Goal: Find contact information: Find contact information

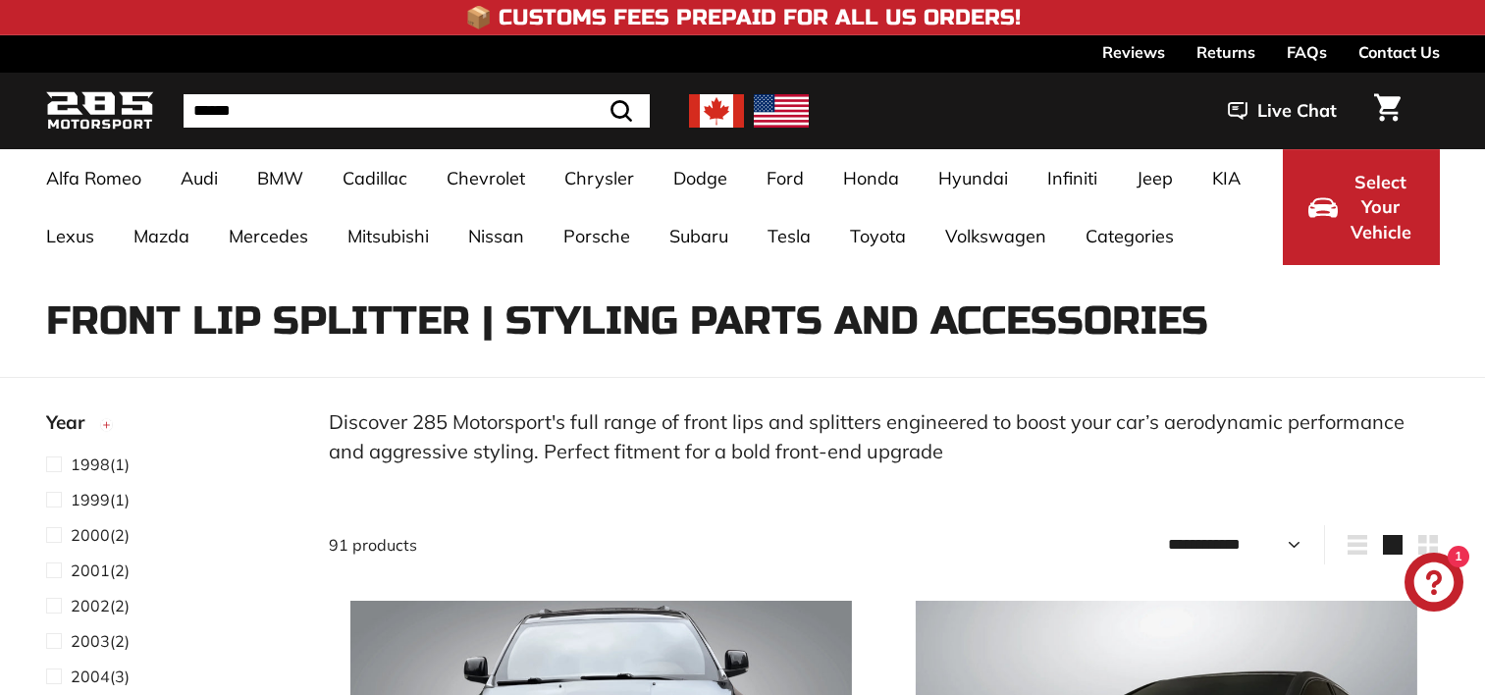
select select "**********"
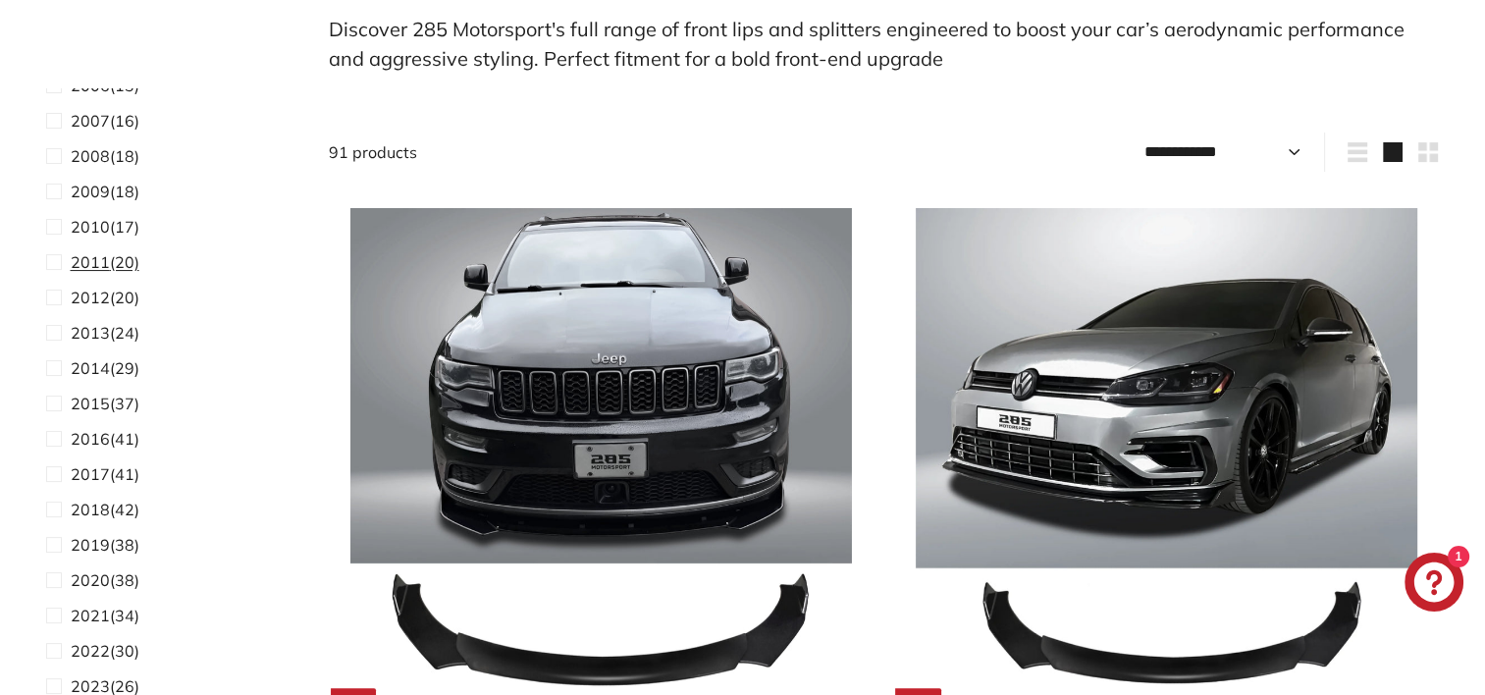
scroll to position [392, 0]
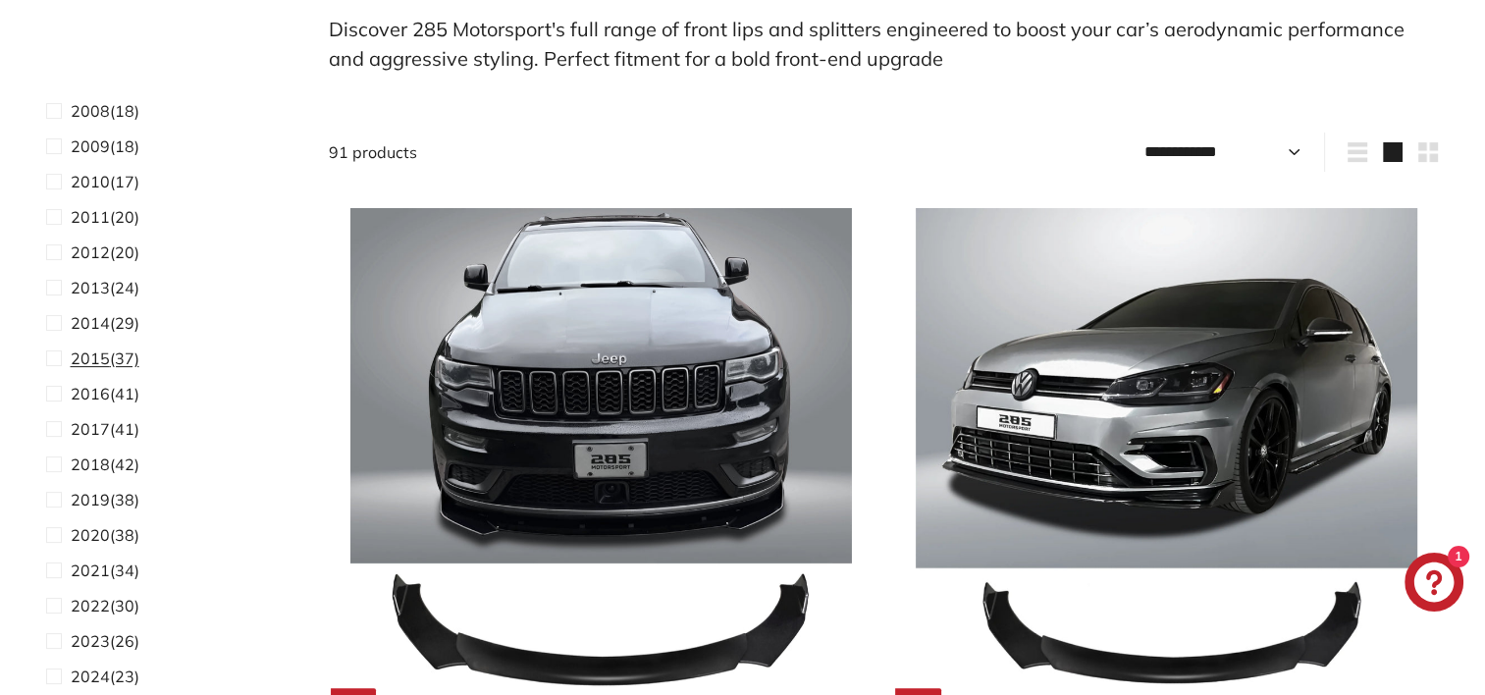
click at [106, 355] on span "2015" at bounding box center [90, 358] width 39 height 20
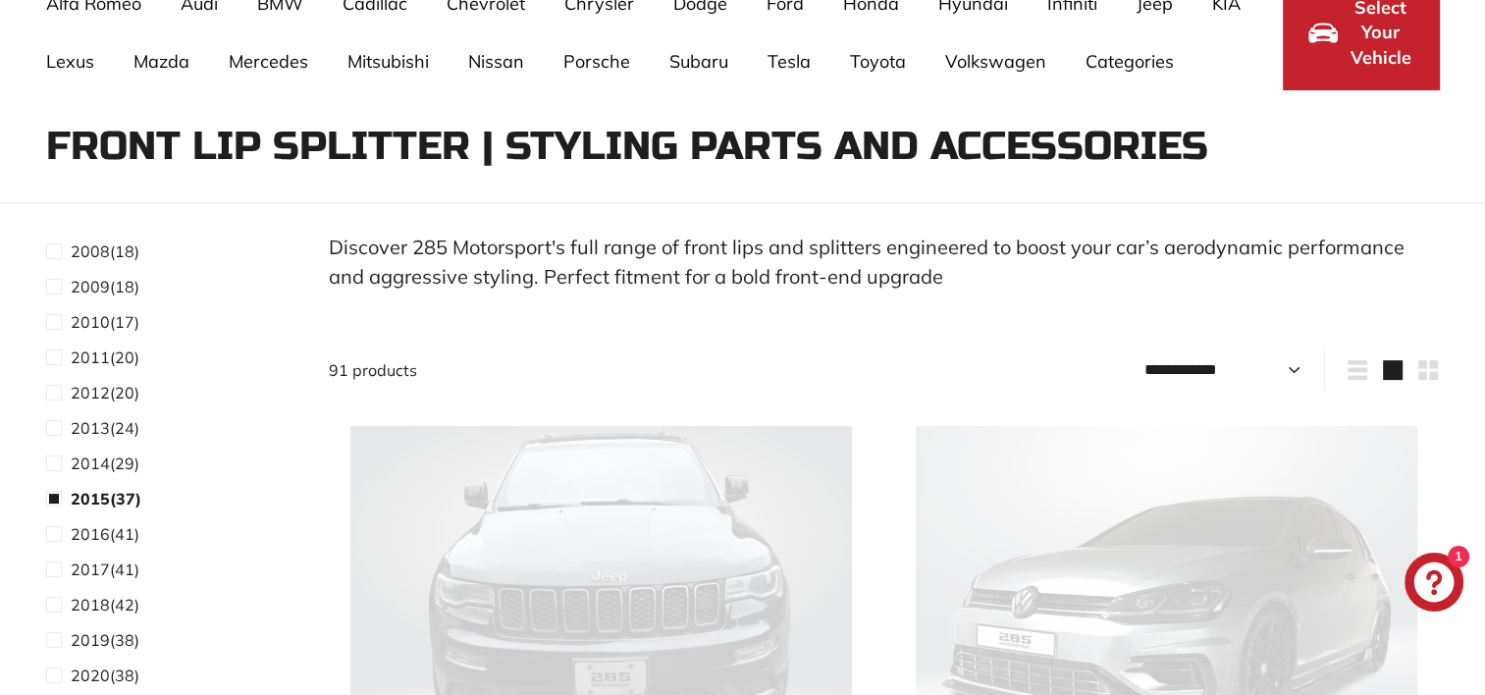
scroll to position [128, 0]
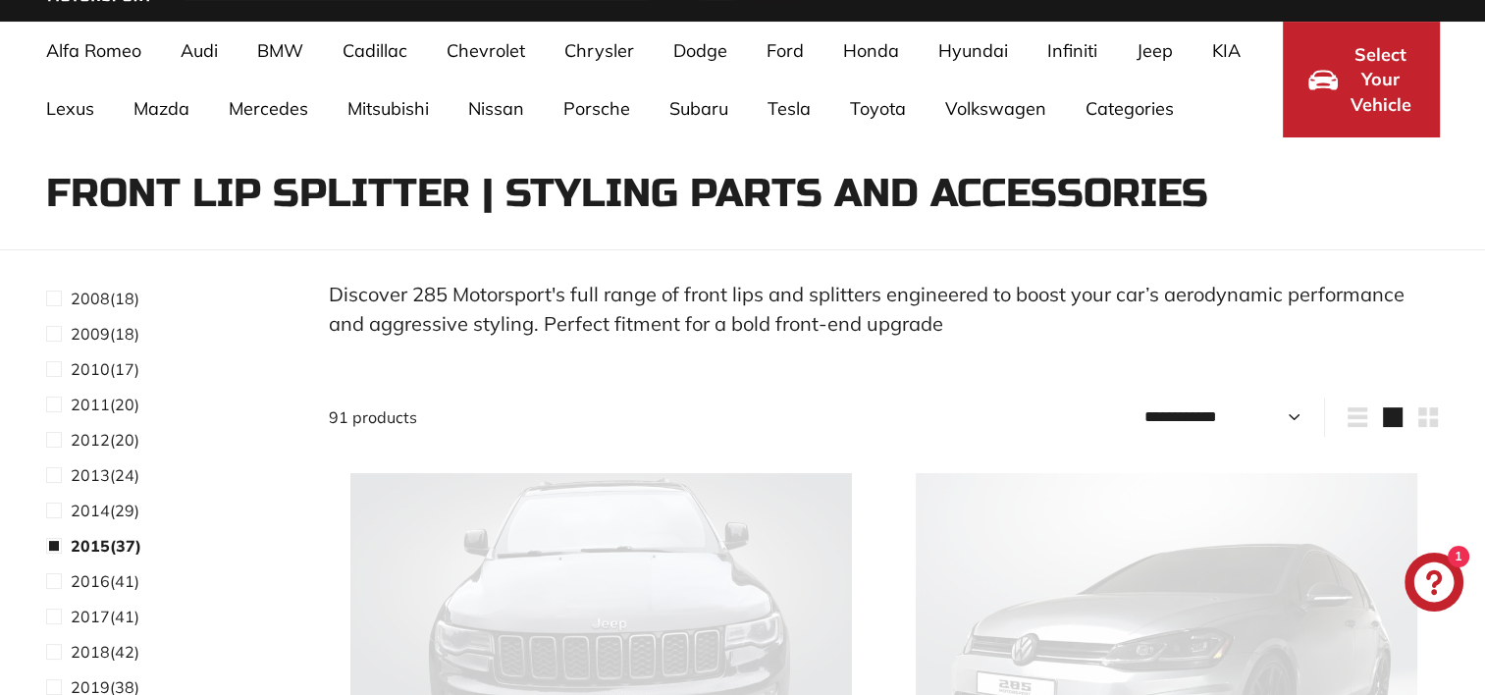
select select "**********"
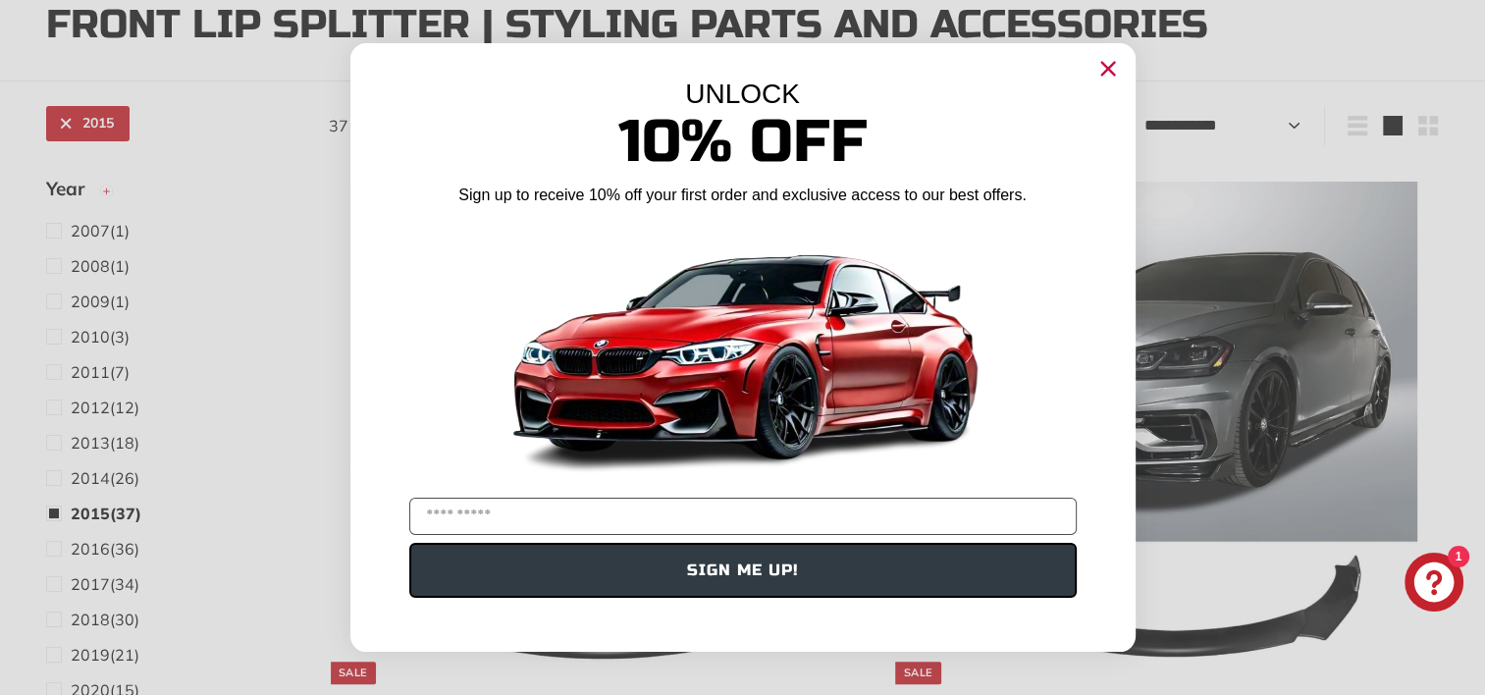
scroll to position [618, 0]
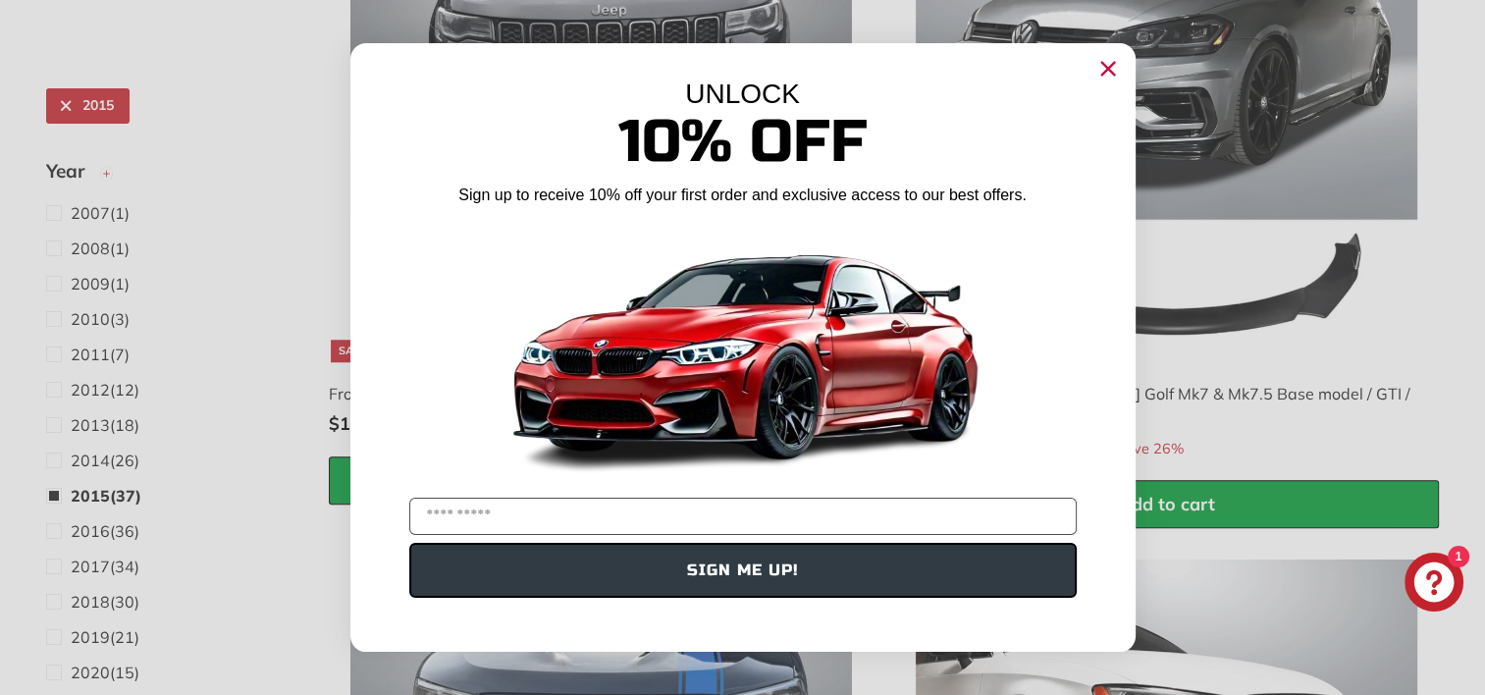
click at [1109, 63] on circle "Close dialog" at bounding box center [1106, 68] width 29 height 29
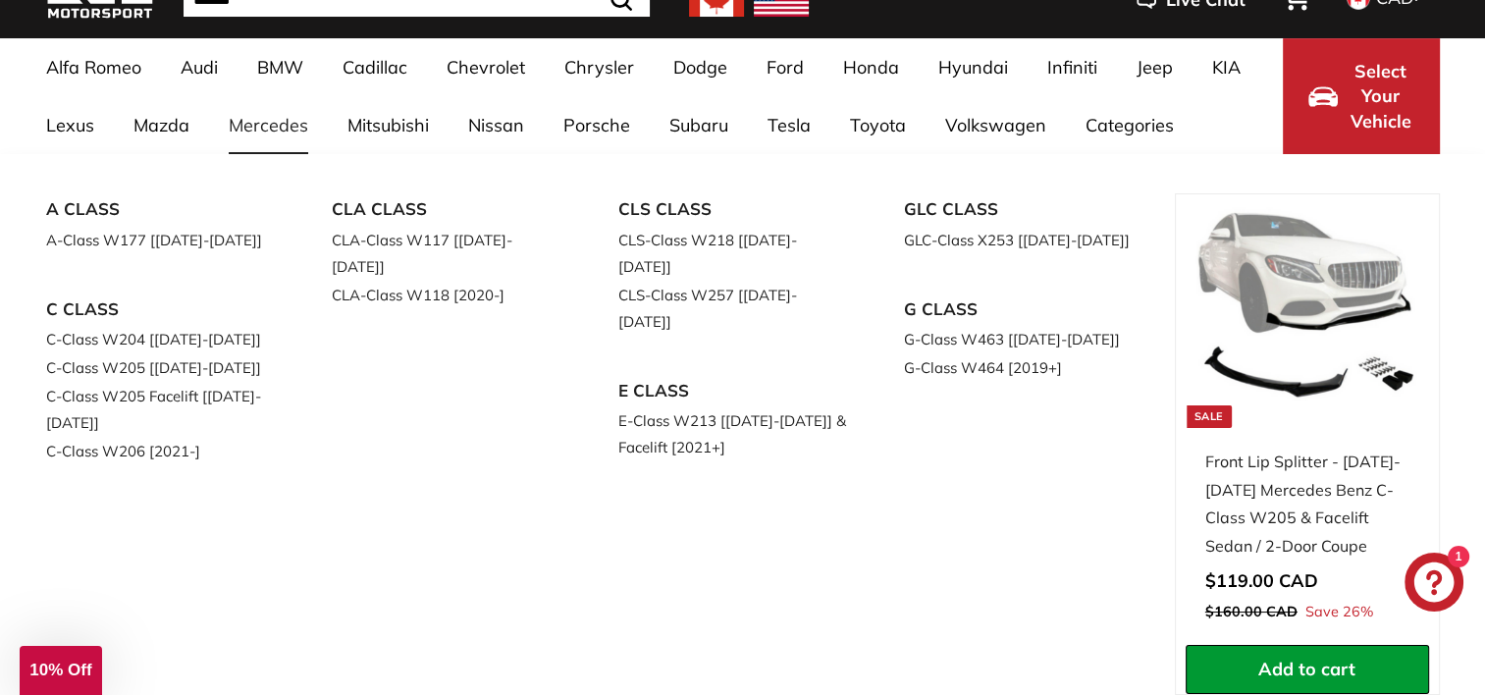
scroll to position [0, 0]
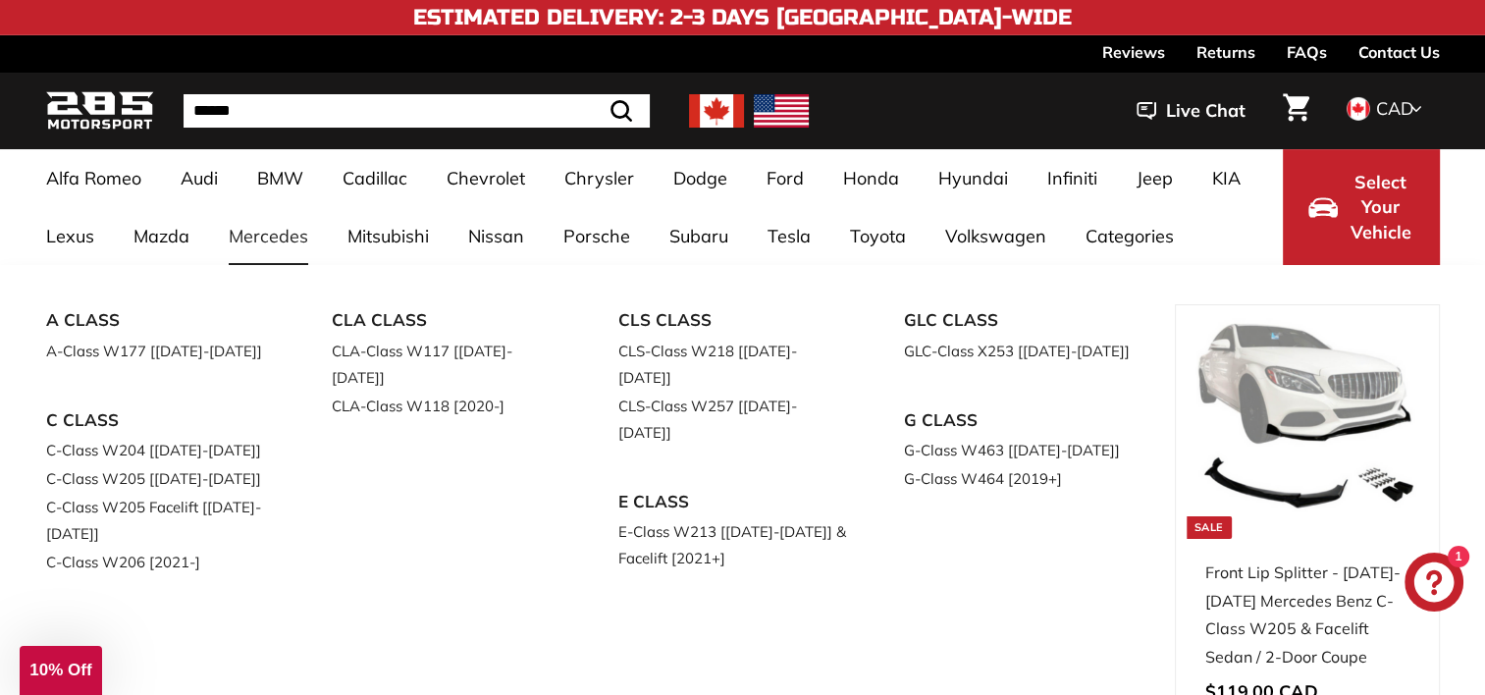
drag, startPoint x: 216, startPoint y: 216, endPoint x: 216, endPoint y: 235, distance: 18.6
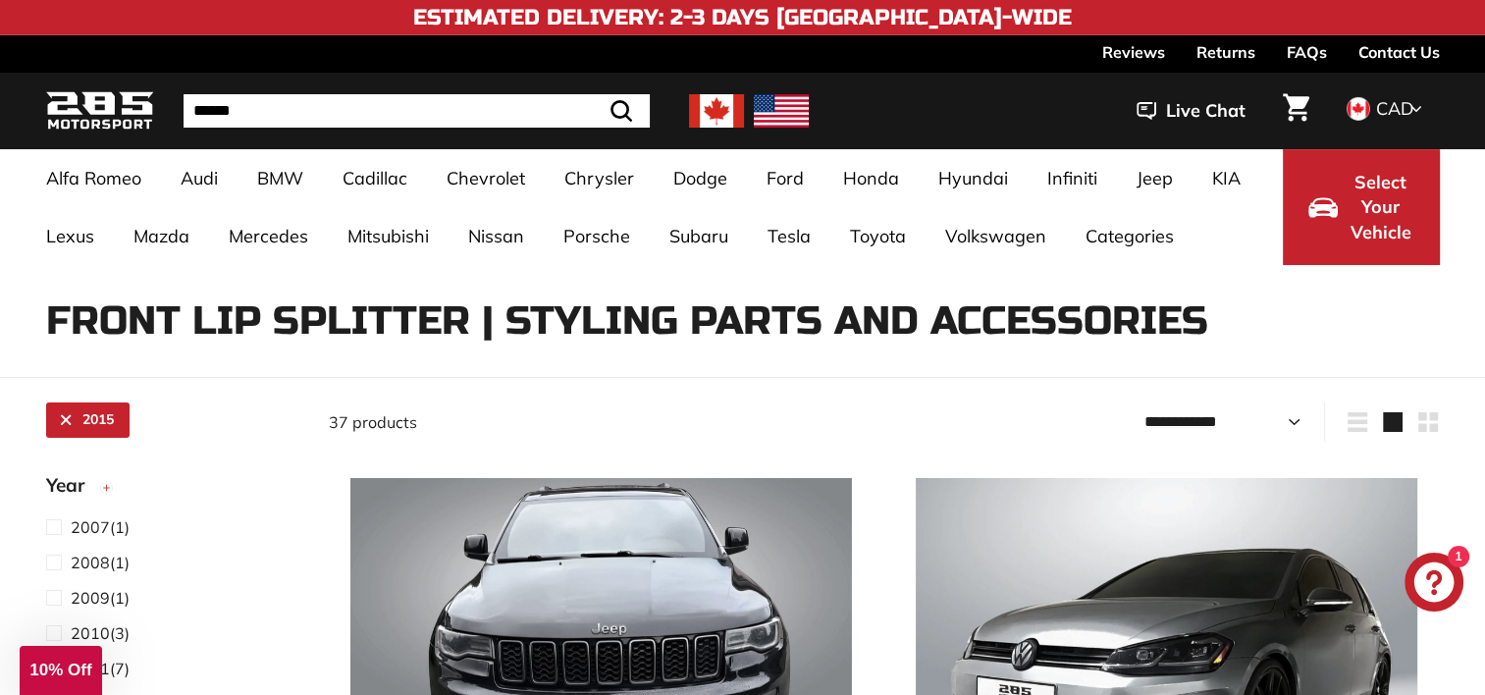
click at [348, 102] on input "Search" at bounding box center [416, 110] width 466 height 33
click at [348, 103] on input "Search" at bounding box center [391, 110] width 417 height 33
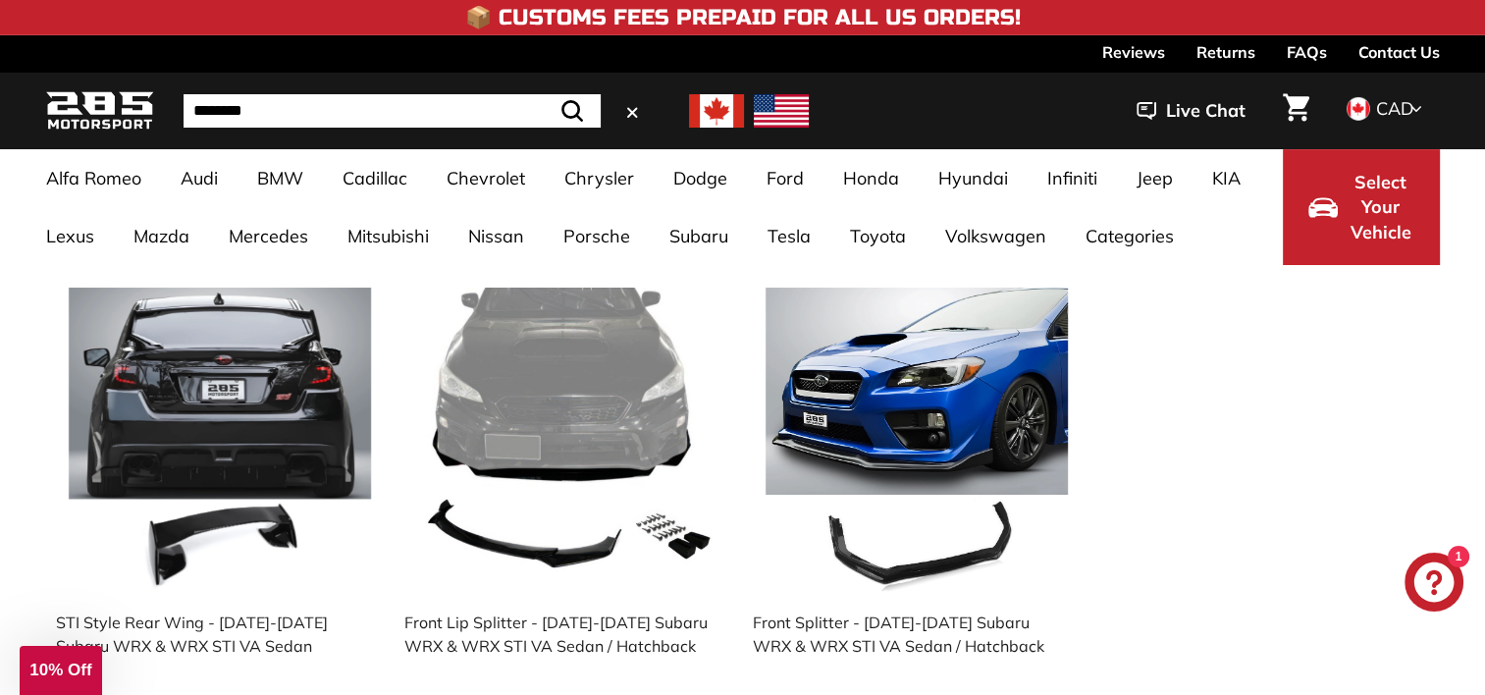
type input "********"
click at [585, 431] on img at bounding box center [568, 438] width 302 height 302
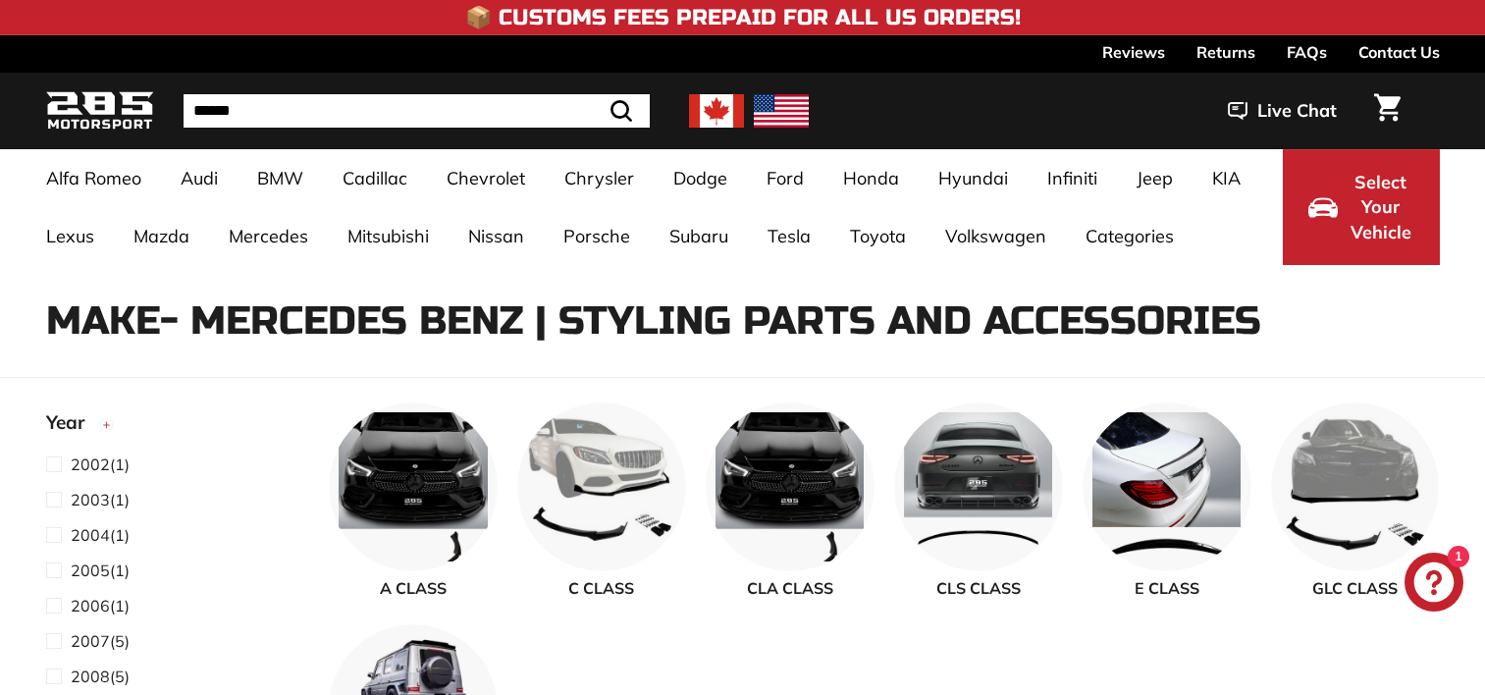
select select "**********"
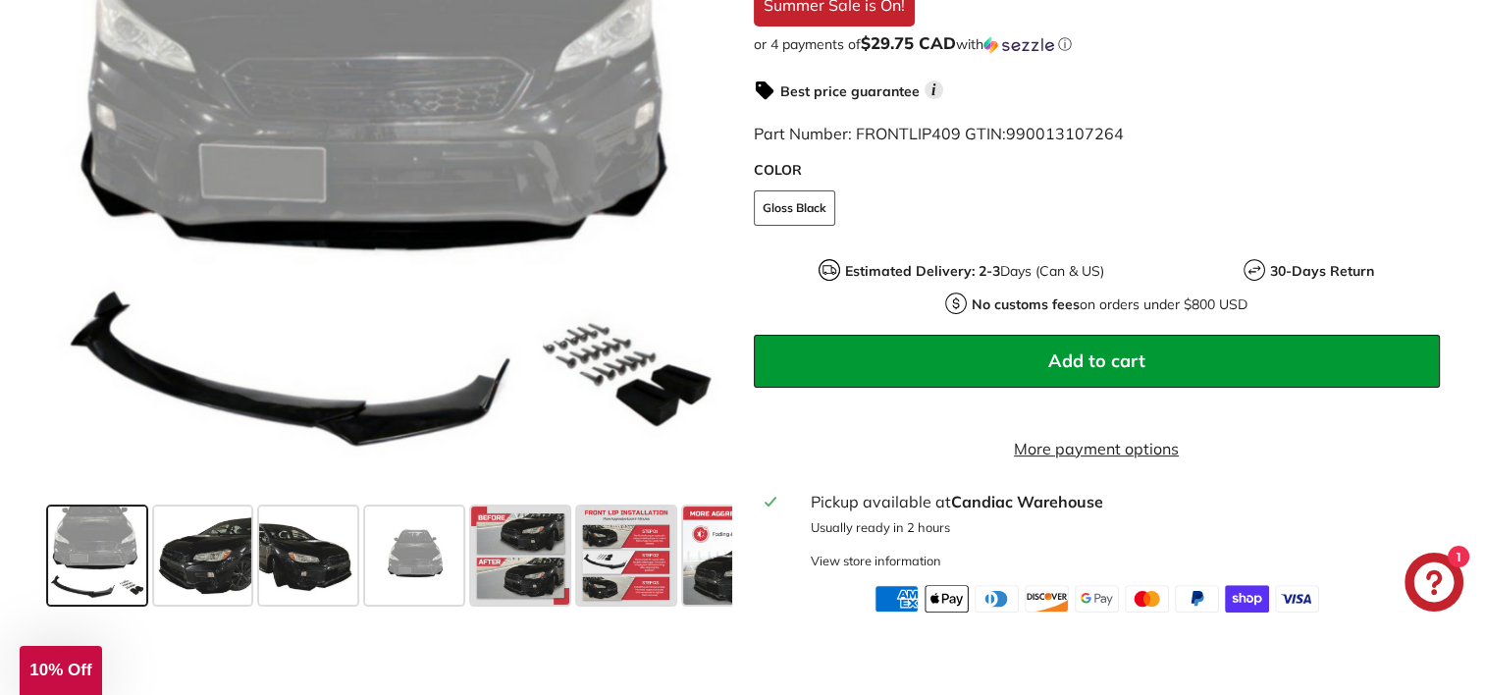
scroll to position [687, 0]
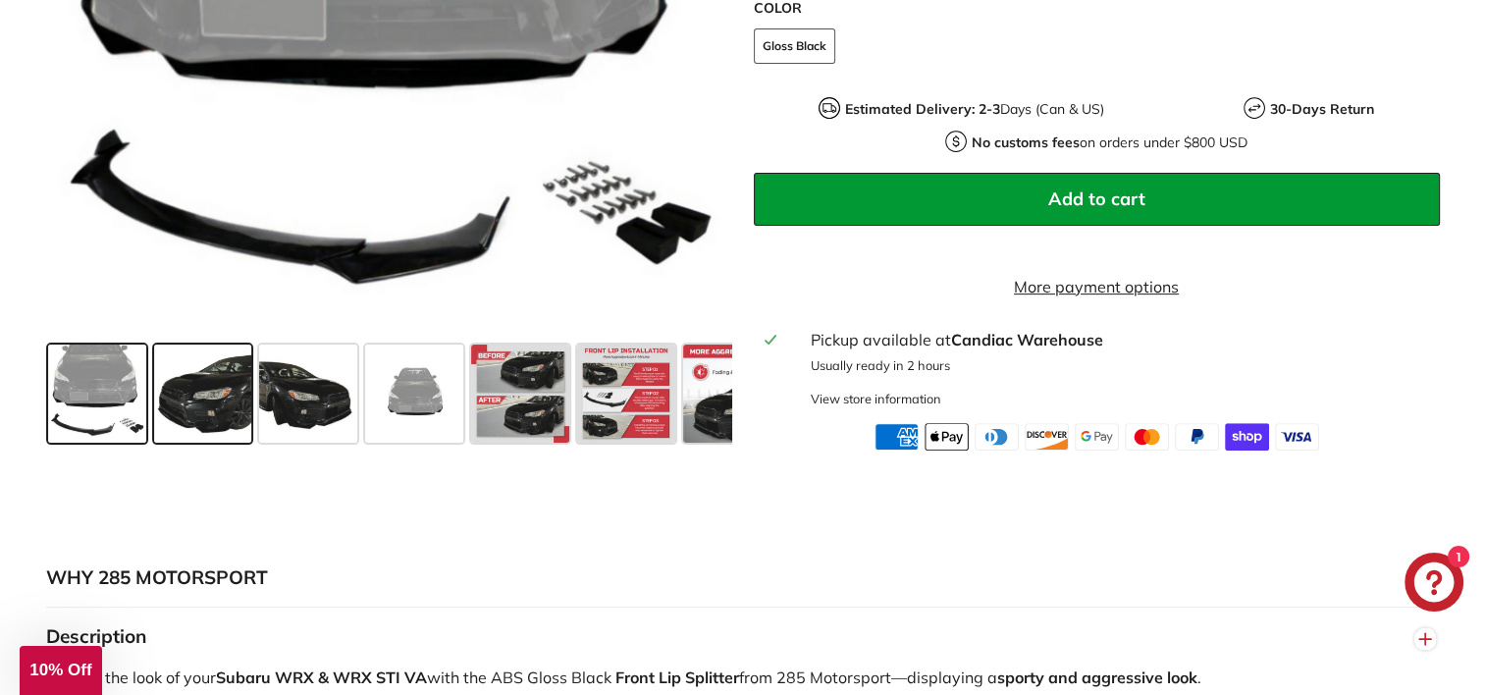
click at [172, 411] on span at bounding box center [203, 393] width 98 height 98
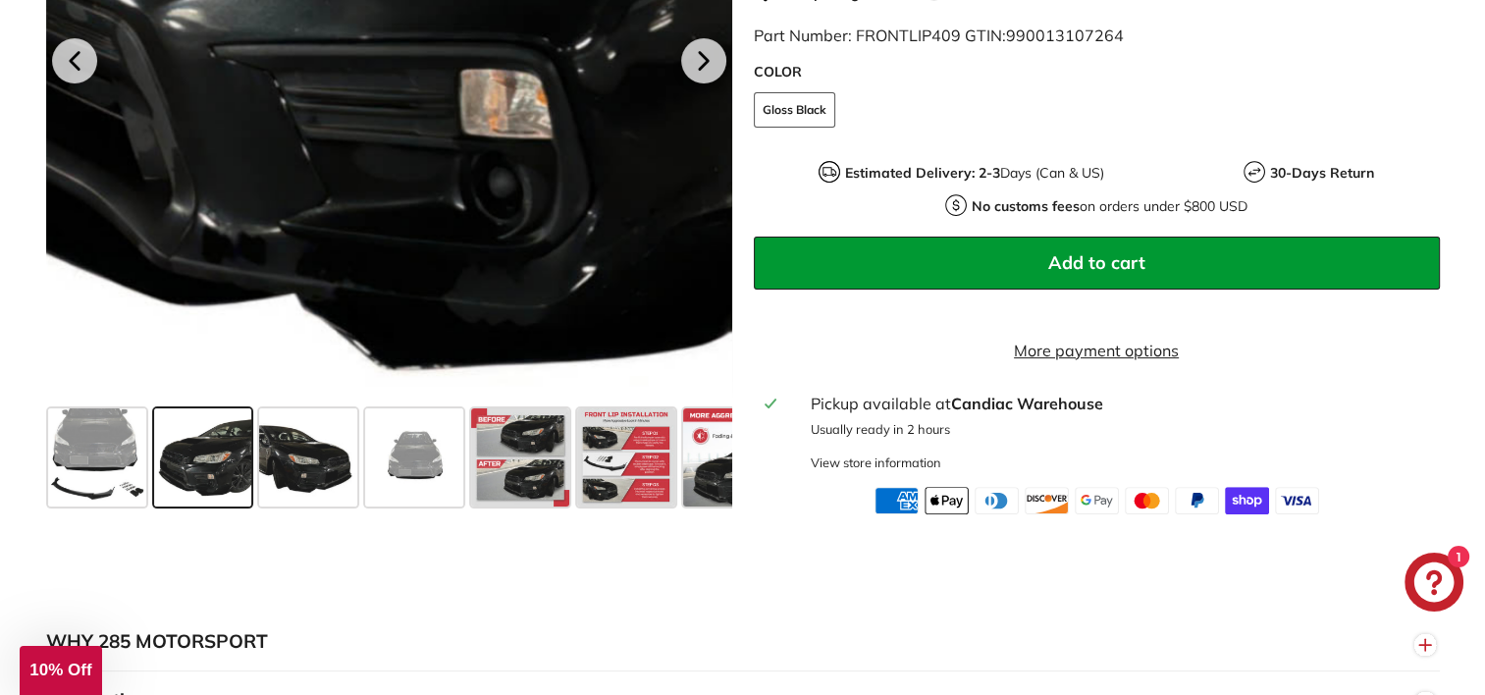
scroll to position [589, 0]
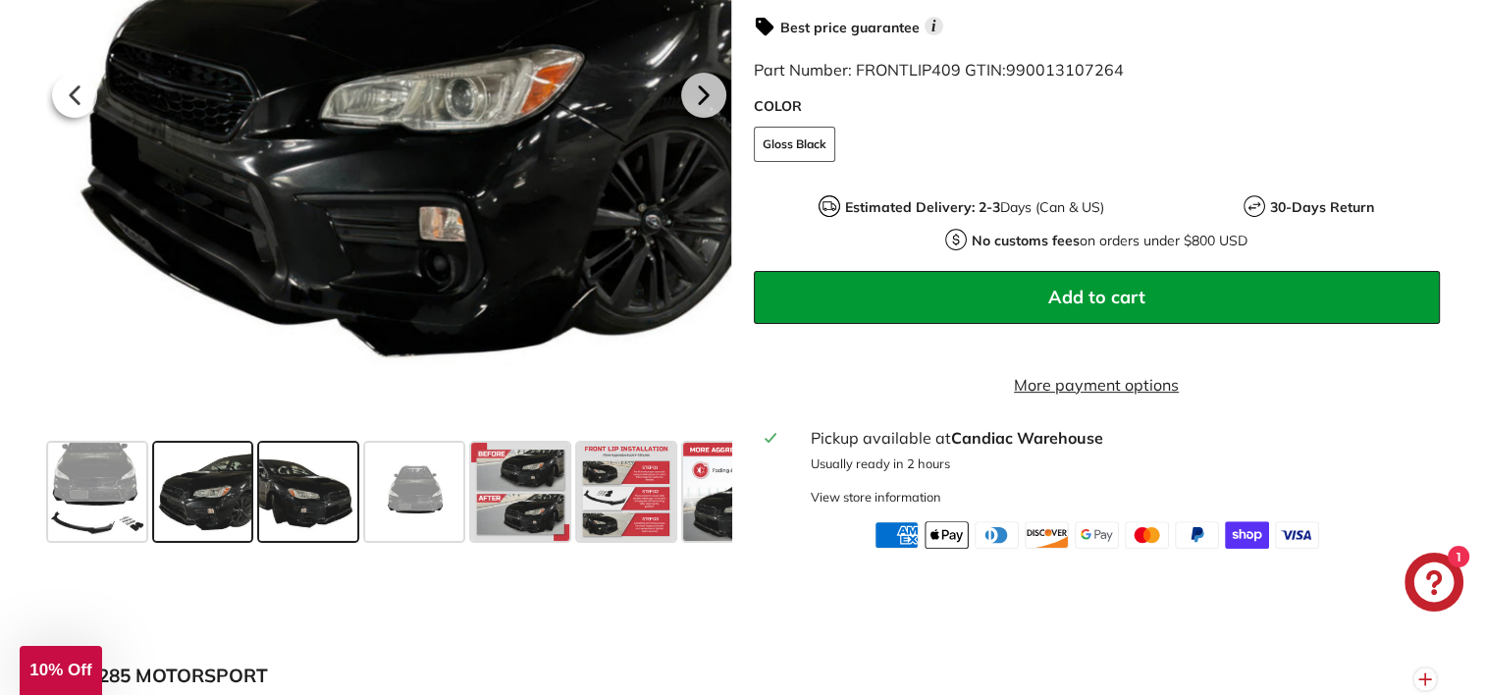
click at [316, 510] on span at bounding box center [308, 492] width 98 height 98
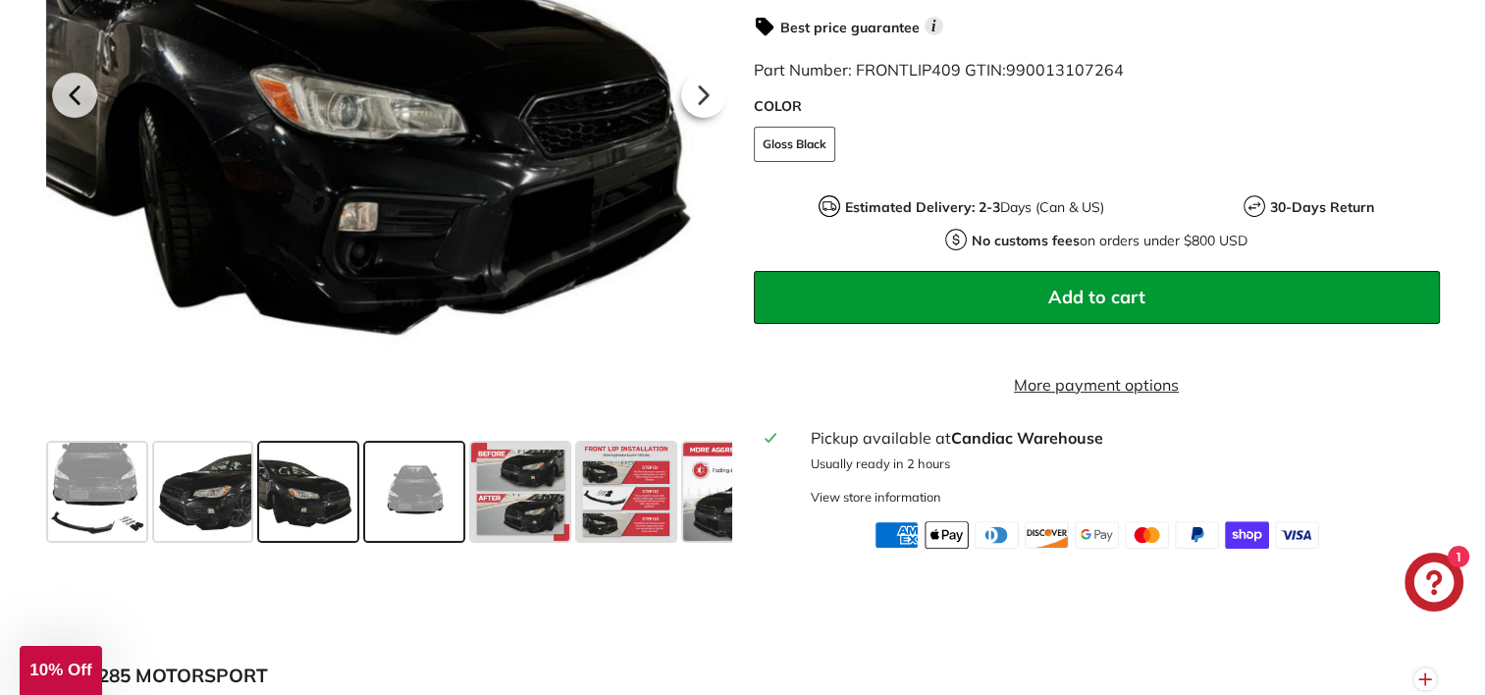
click at [420, 520] on span at bounding box center [414, 492] width 98 height 98
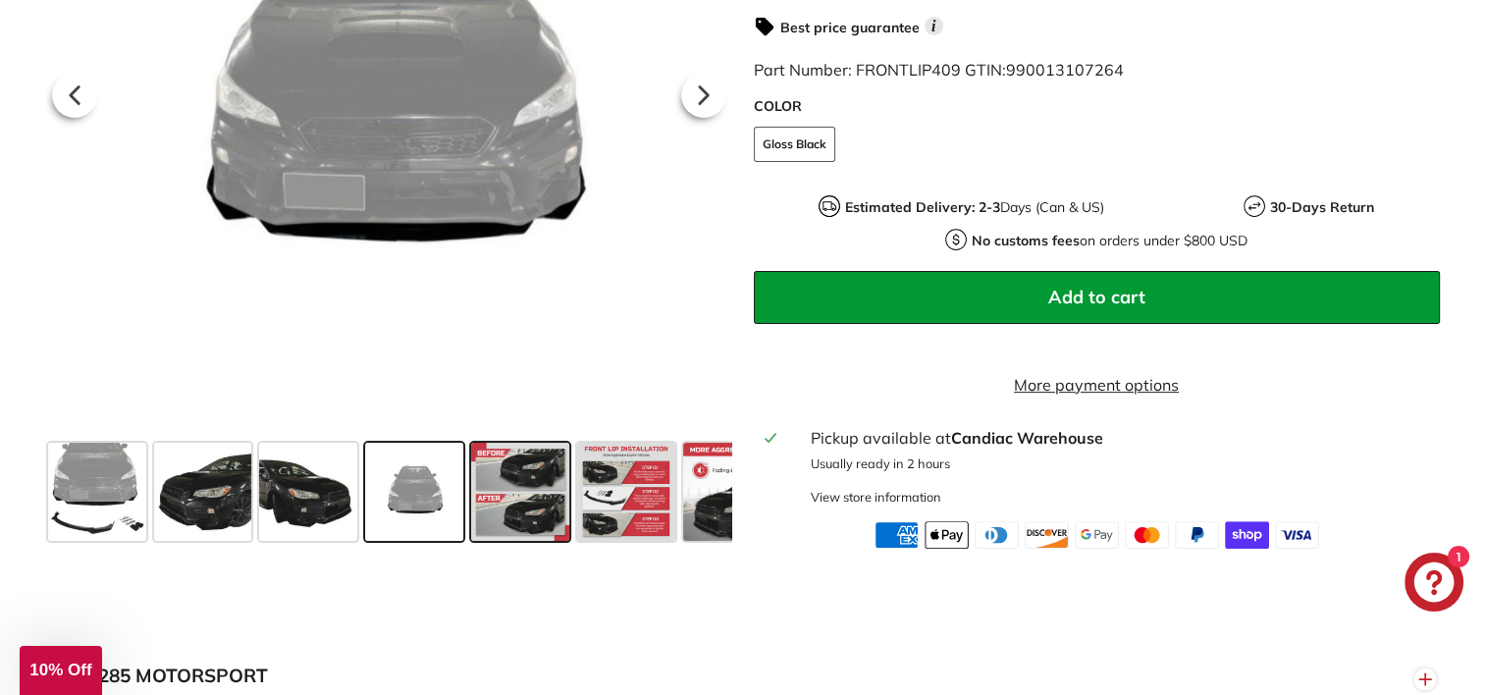
click at [498, 498] on span at bounding box center [520, 492] width 98 height 98
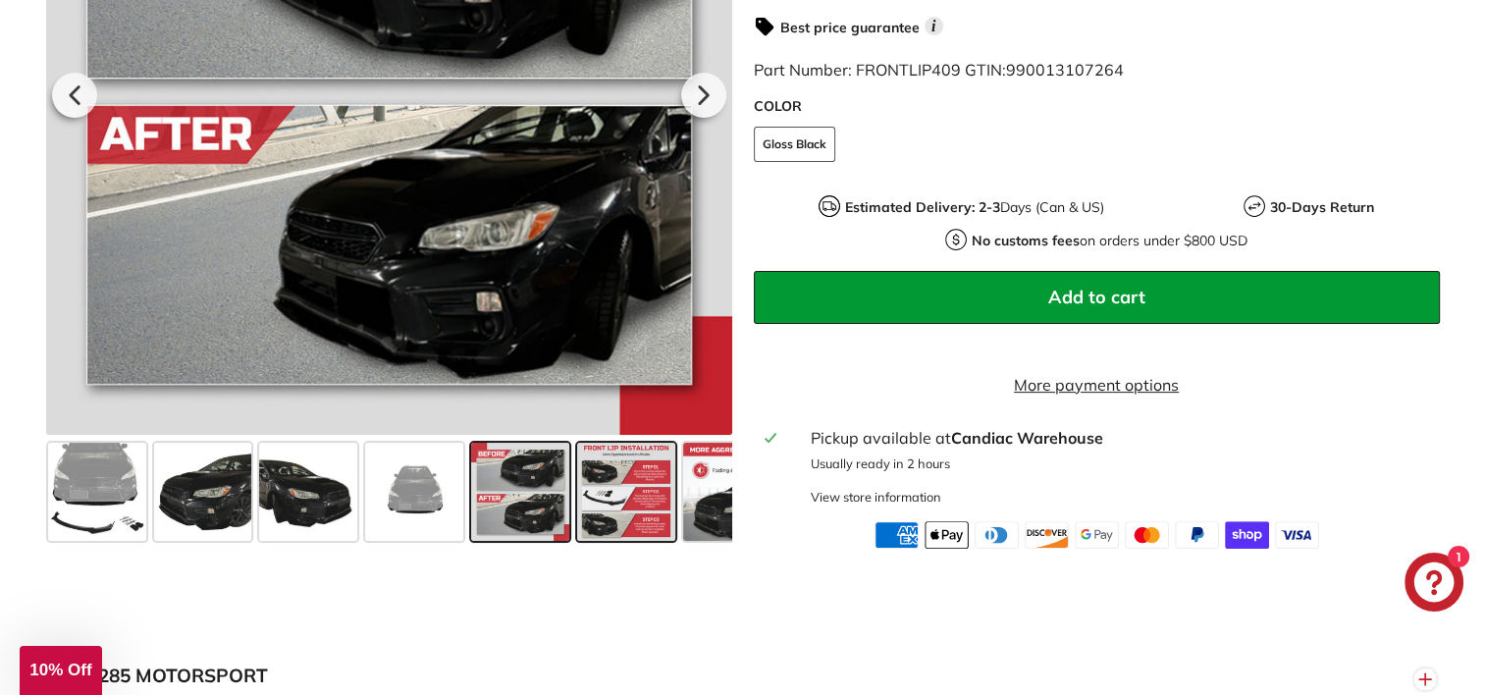
click at [634, 501] on span at bounding box center [626, 492] width 98 height 98
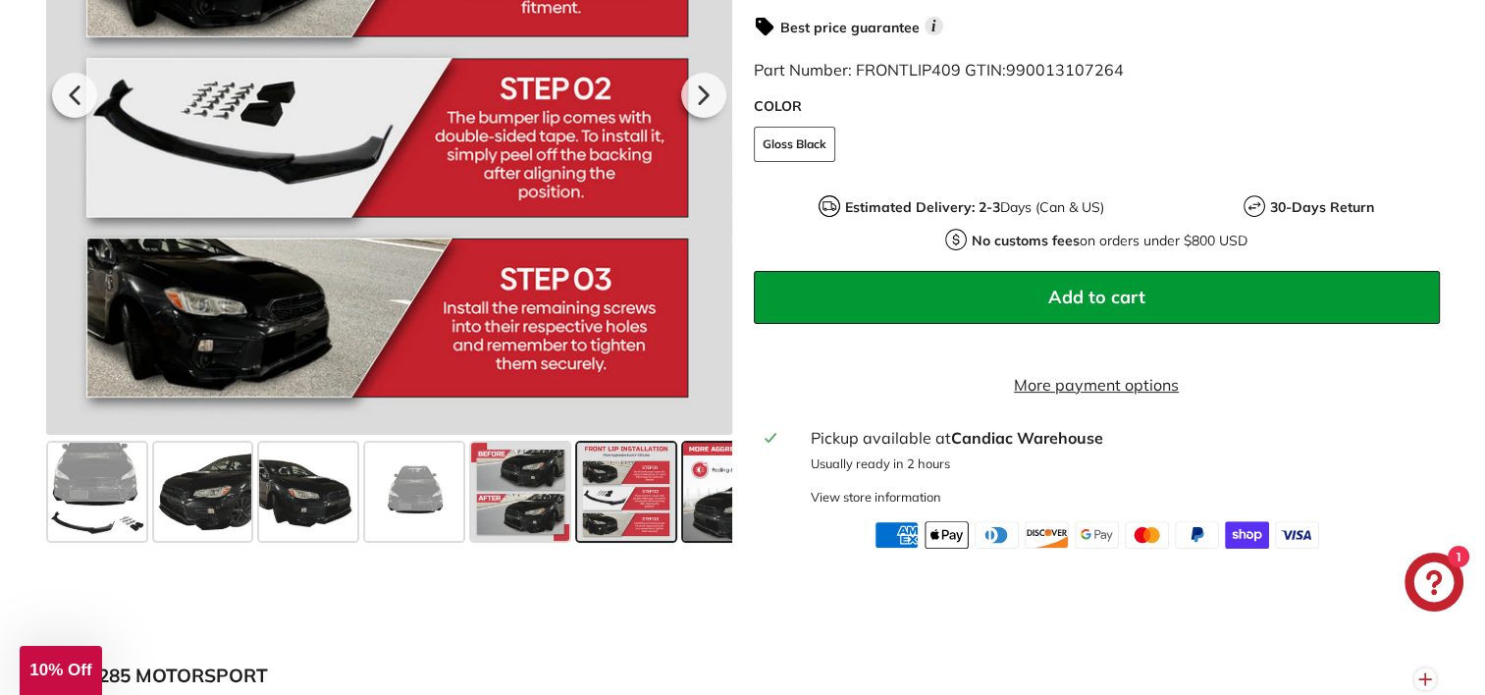
click at [686, 486] on span at bounding box center [732, 492] width 98 height 98
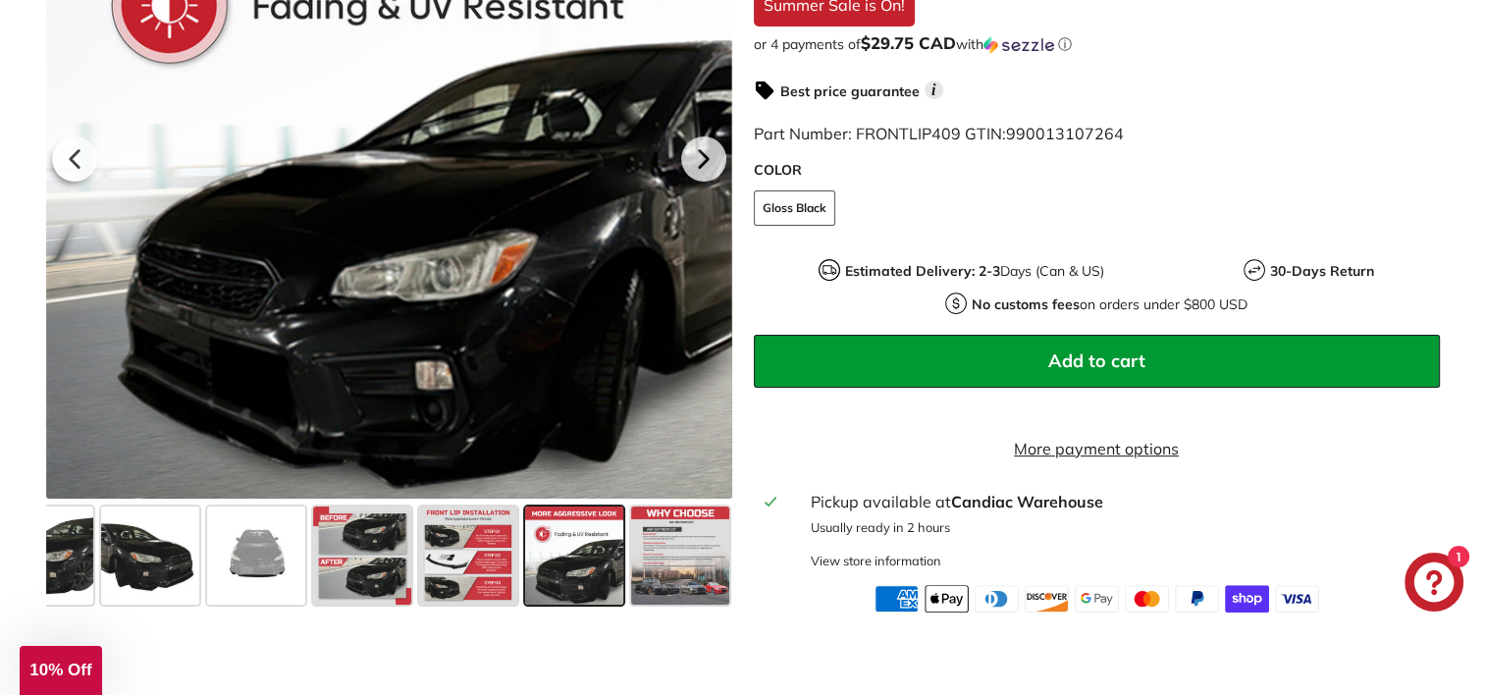
scroll to position [491, 0]
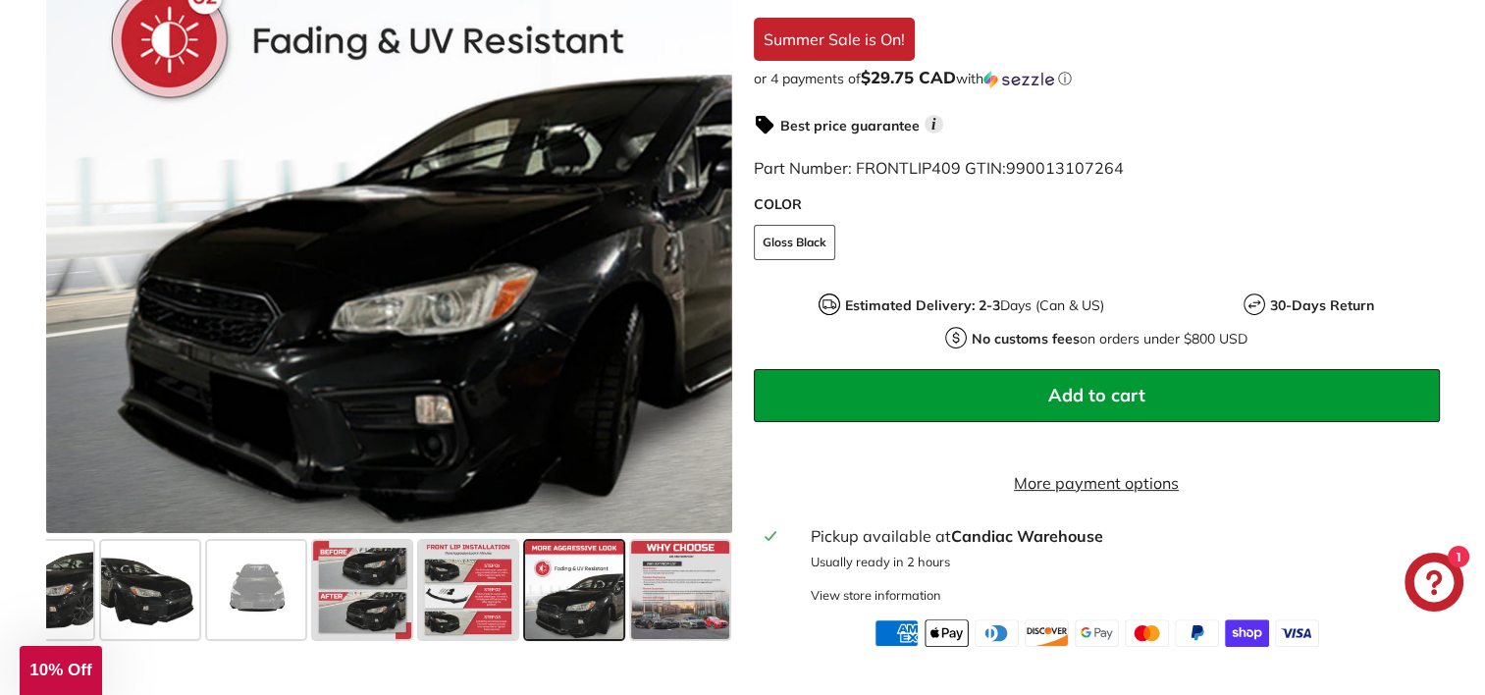
click at [689, 202] on icon at bounding box center [703, 193] width 45 height 45
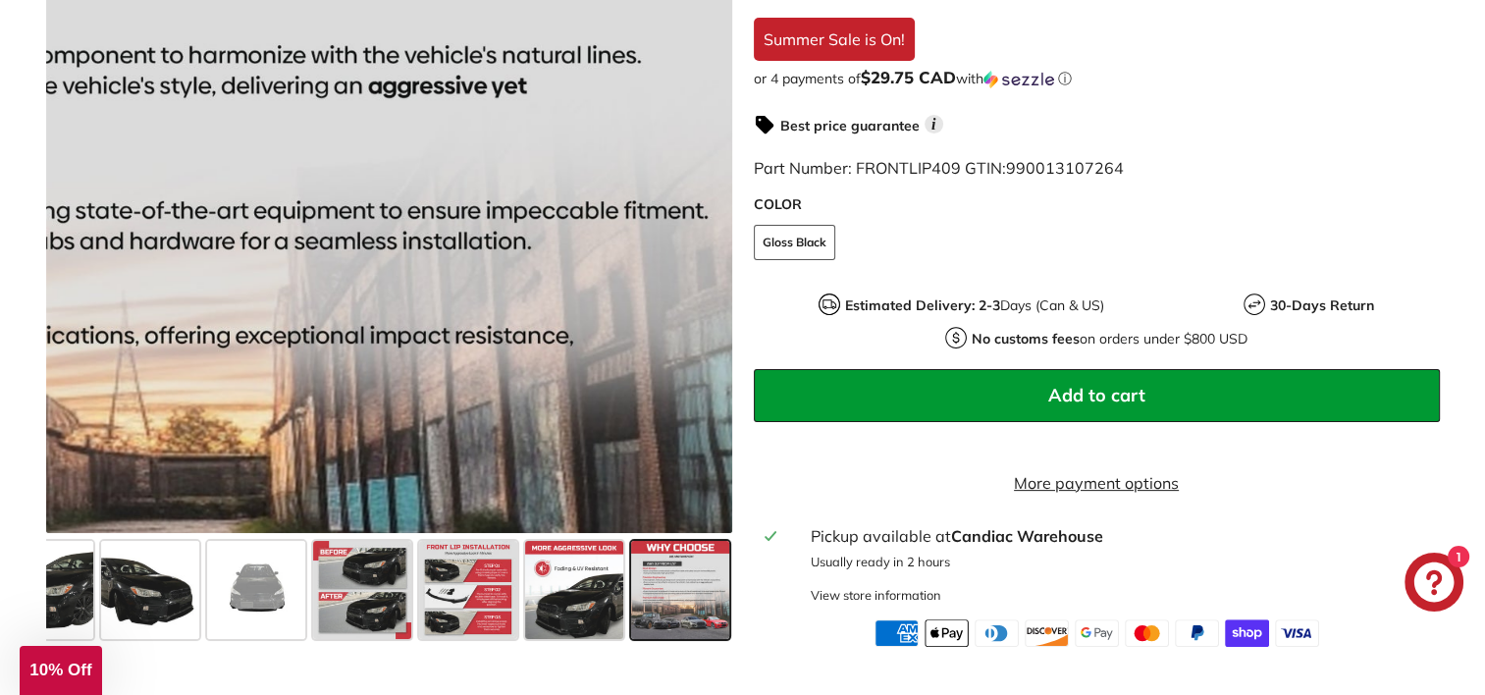
click at [694, 202] on div at bounding box center [389, 190] width 686 height 686
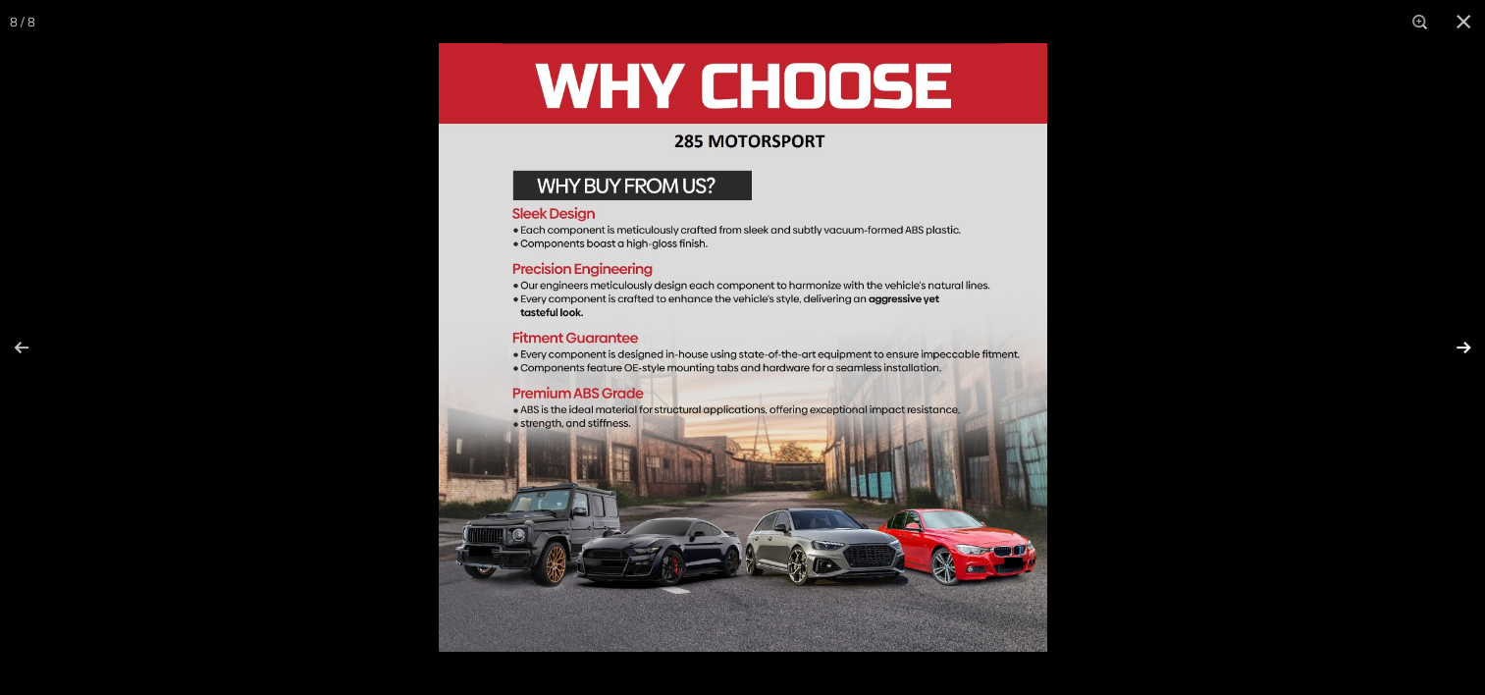
click at [1468, 352] on button at bounding box center [1450, 347] width 69 height 98
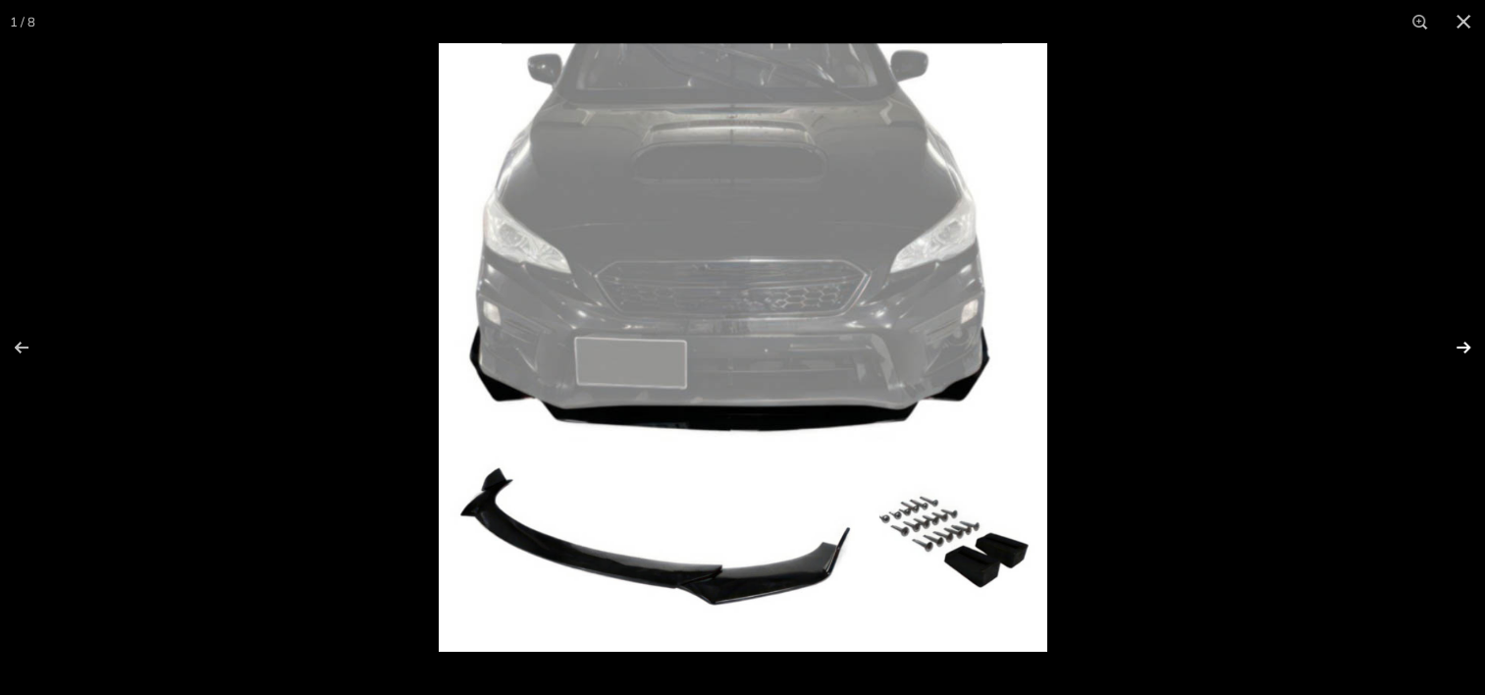
scroll to position [0, 0]
click at [1468, 341] on button at bounding box center [1450, 347] width 69 height 98
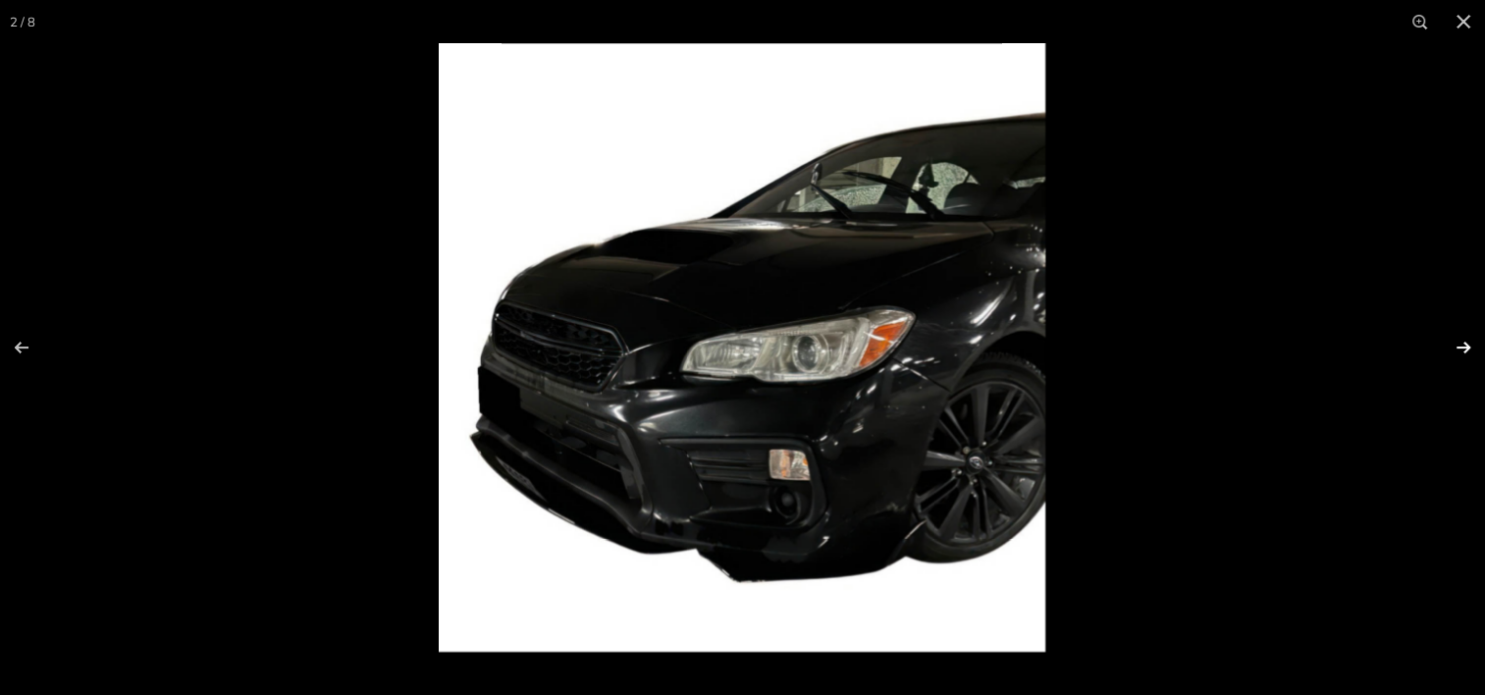
click at [1467, 339] on button at bounding box center [1450, 347] width 69 height 98
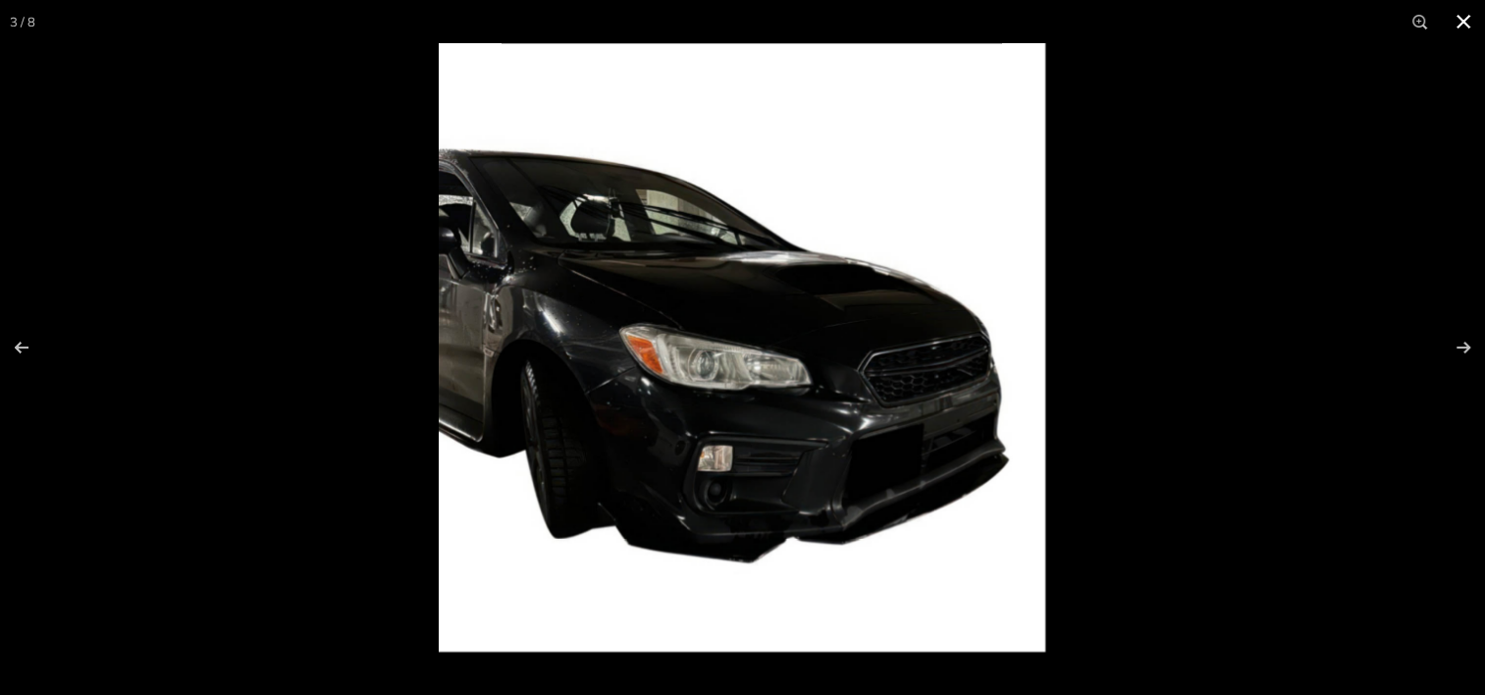
click at [1458, 23] on button at bounding box center [1462, 21] width 43 height 43
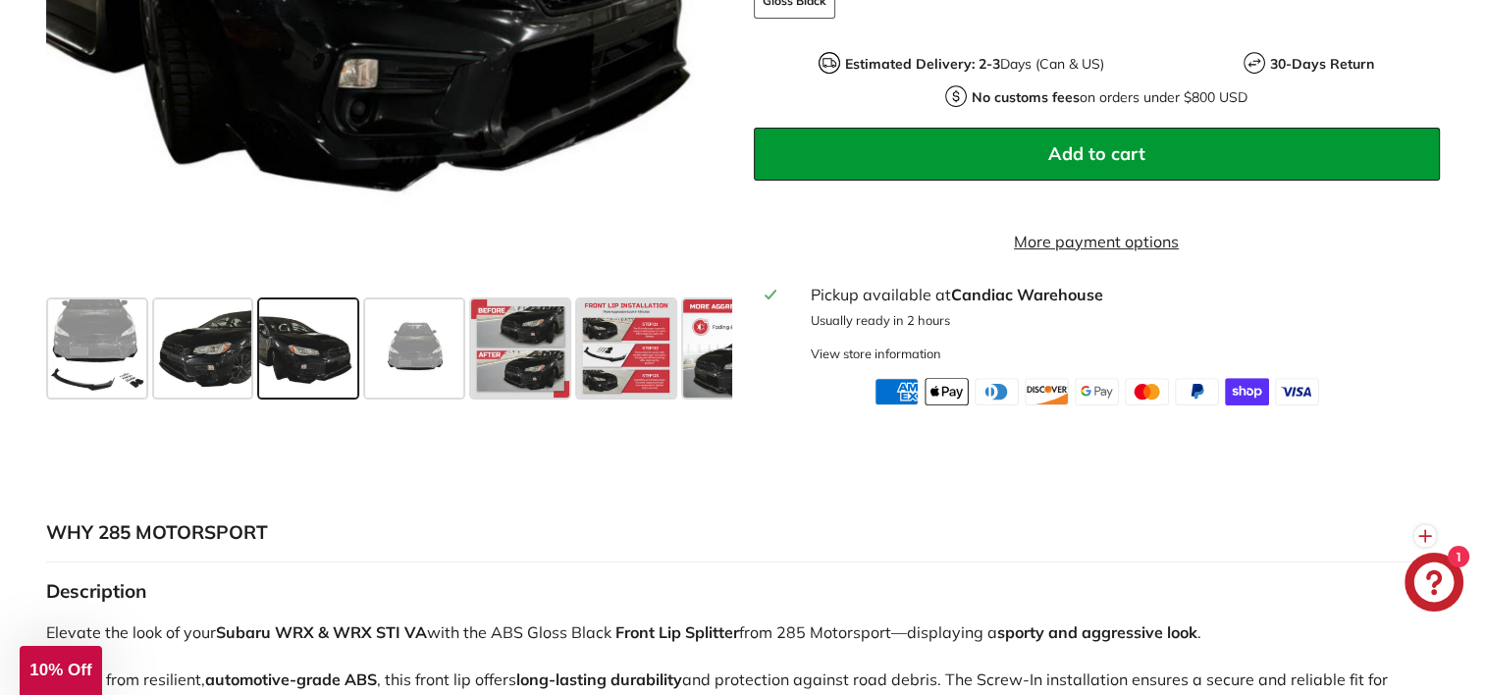
scroll to position [491, 0]
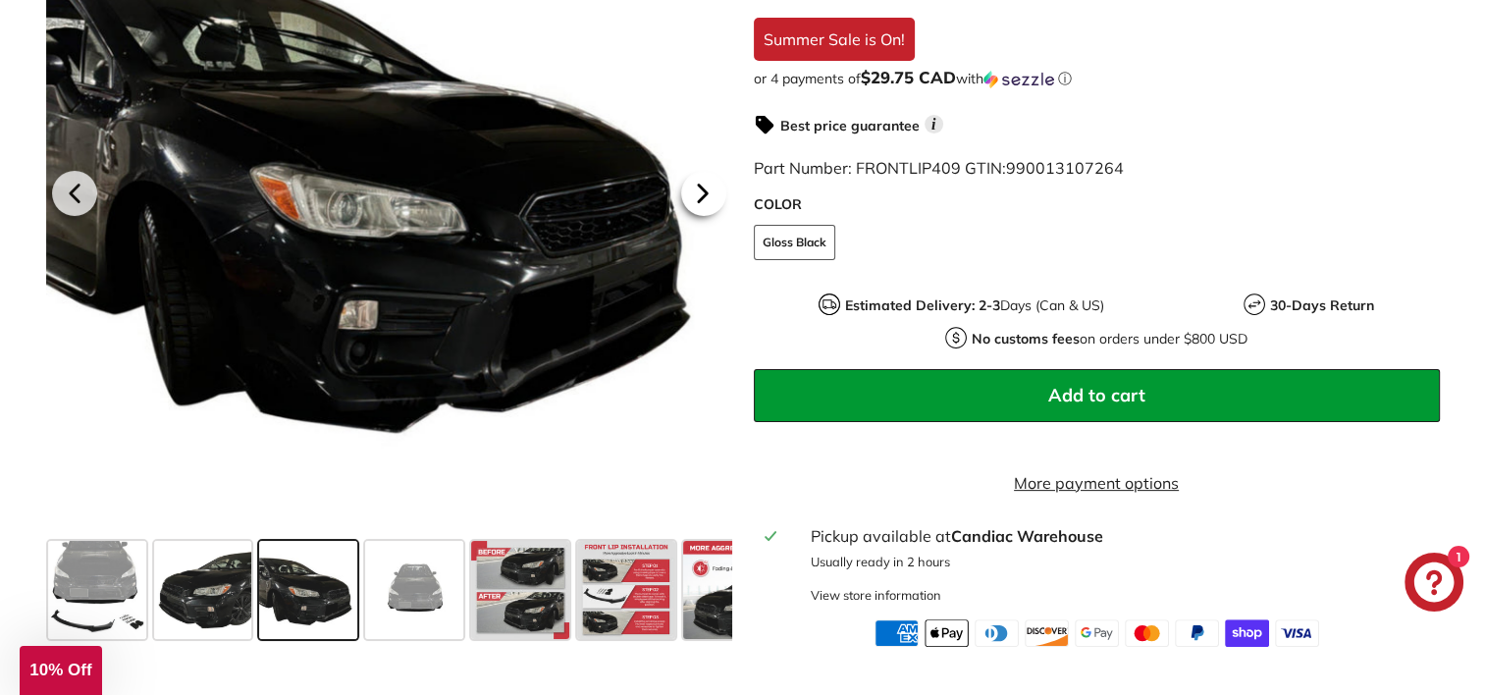
click at [706, 216] on icon at bounding box center [702, 193] width 45 height 45
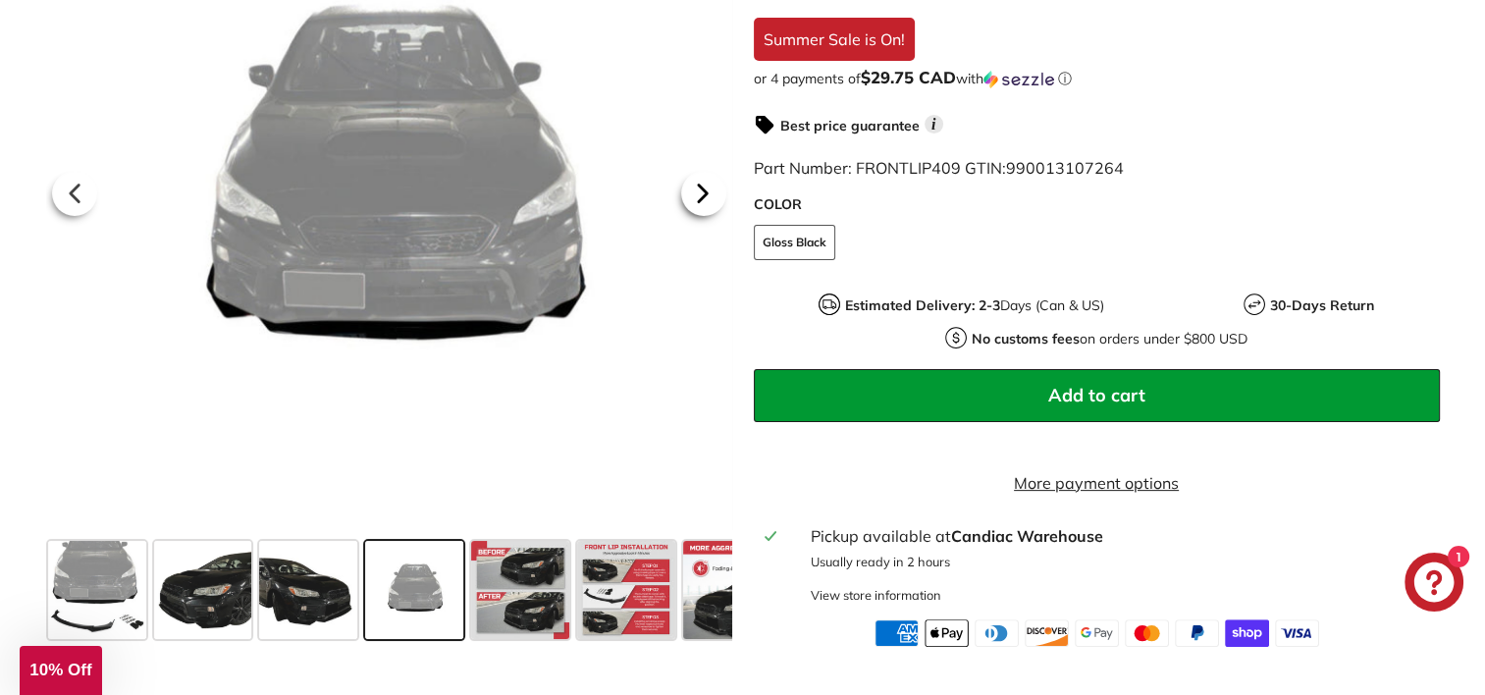
click at [706, 216] on icon at bounding box center [702, 193] width 45 height 45
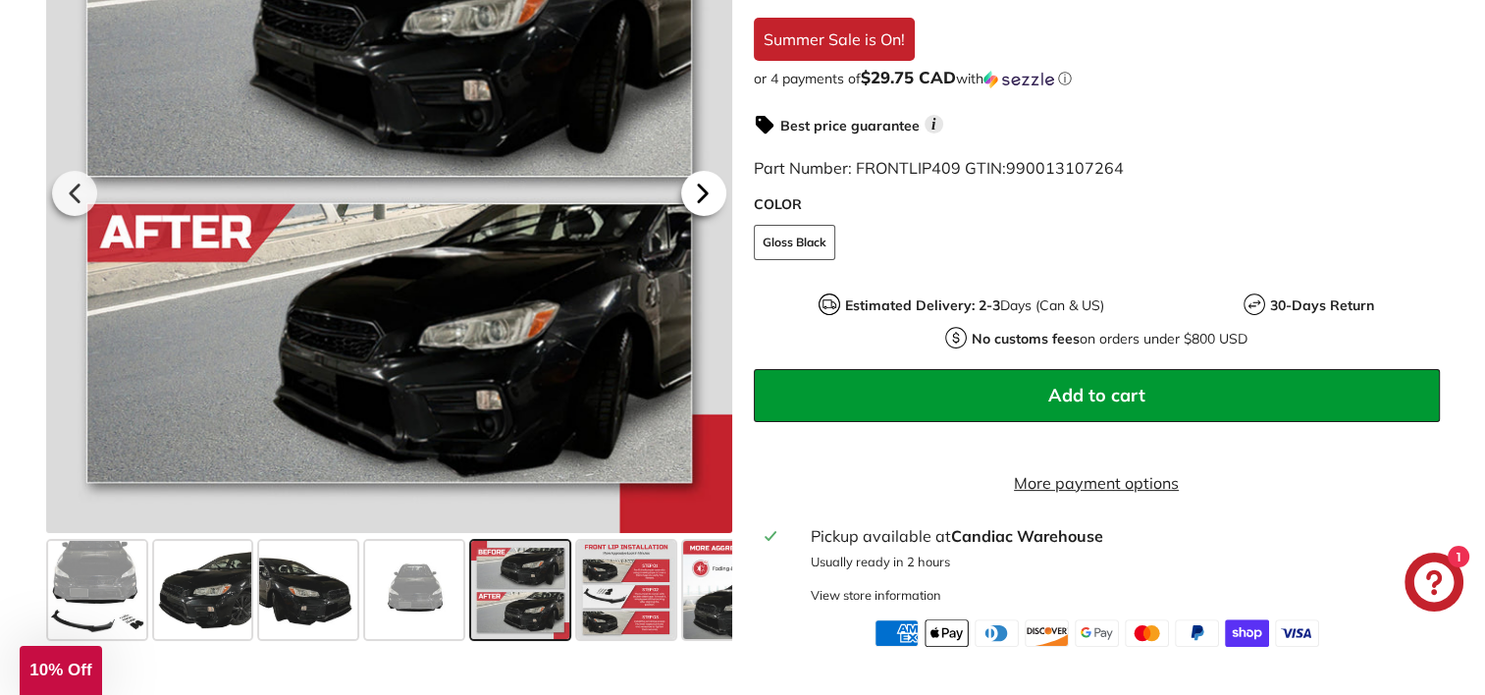
click at [706, 216] on icon at bounding box center [702, 193] width 45 height 45
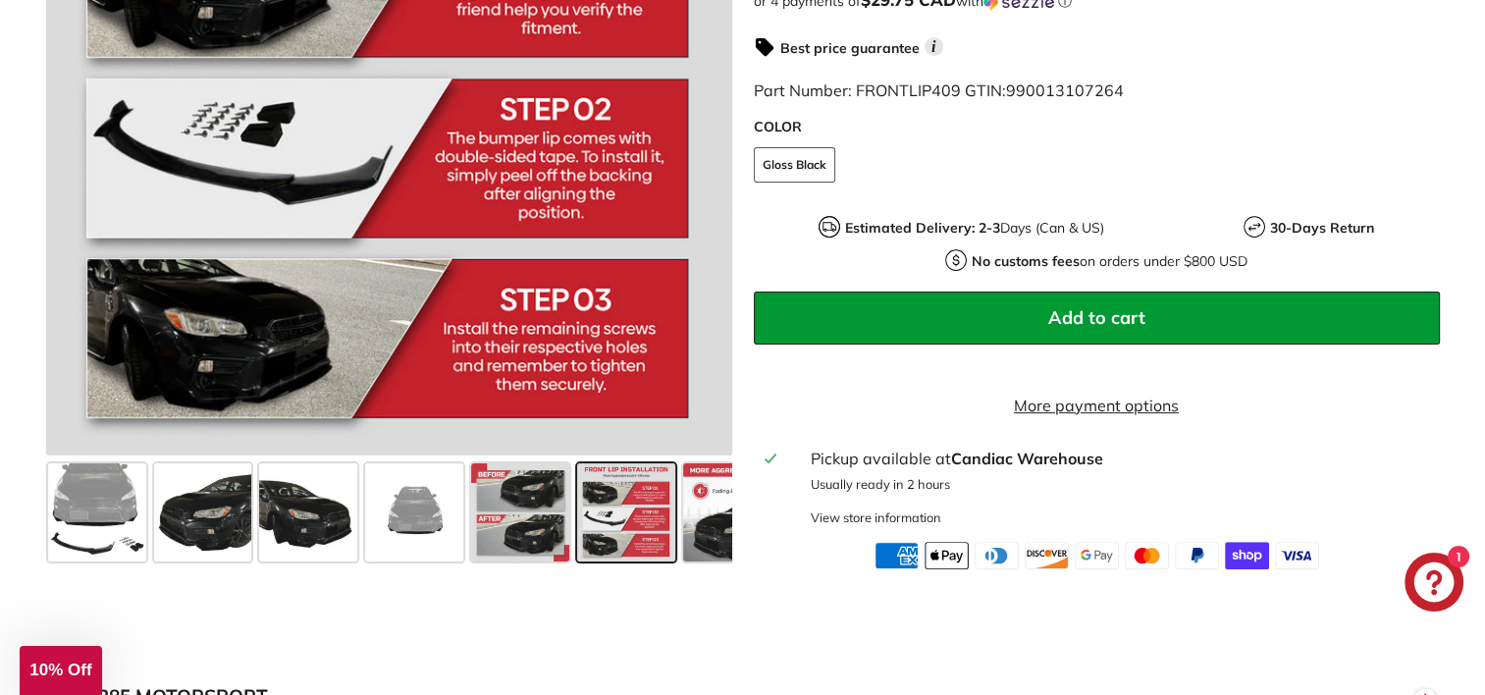
scroll to position [589, 0]
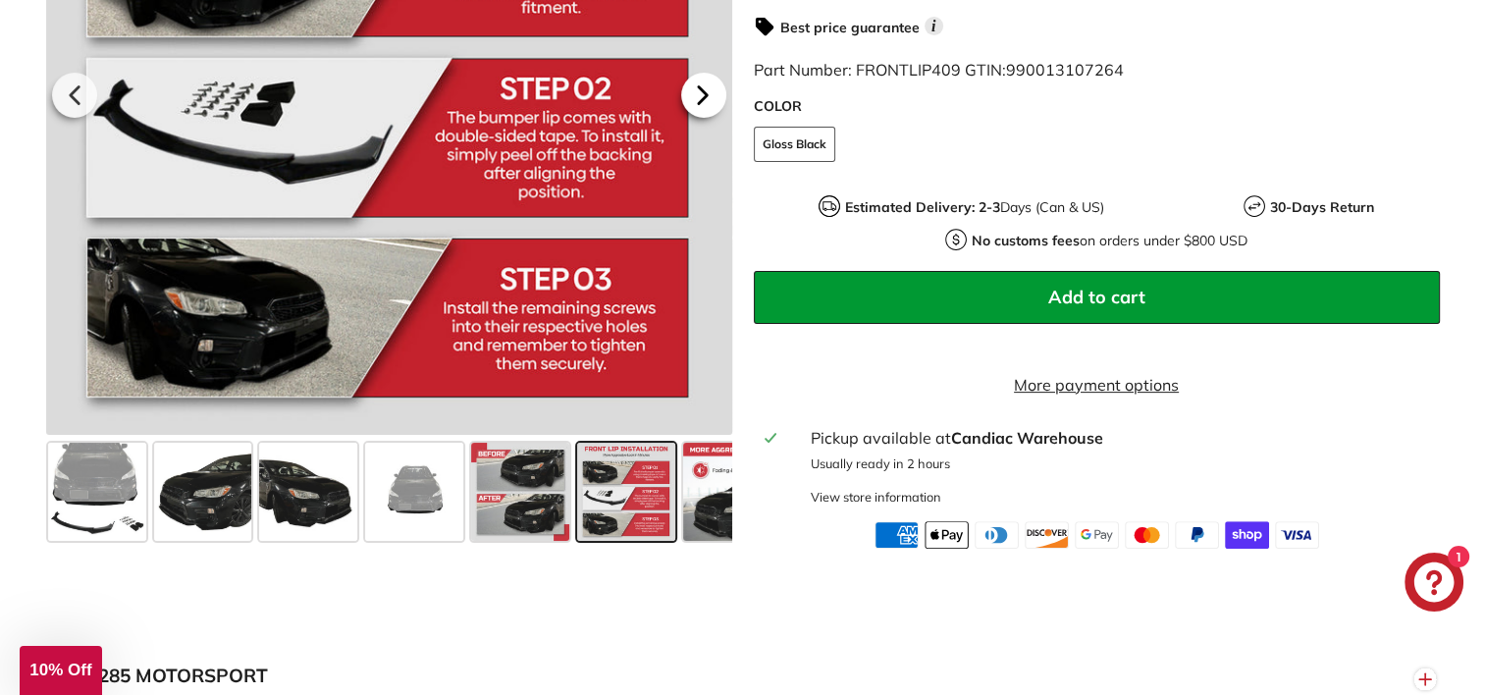
click at [695, 105] on icon at bounding box center [702, 95] width 45 height 45
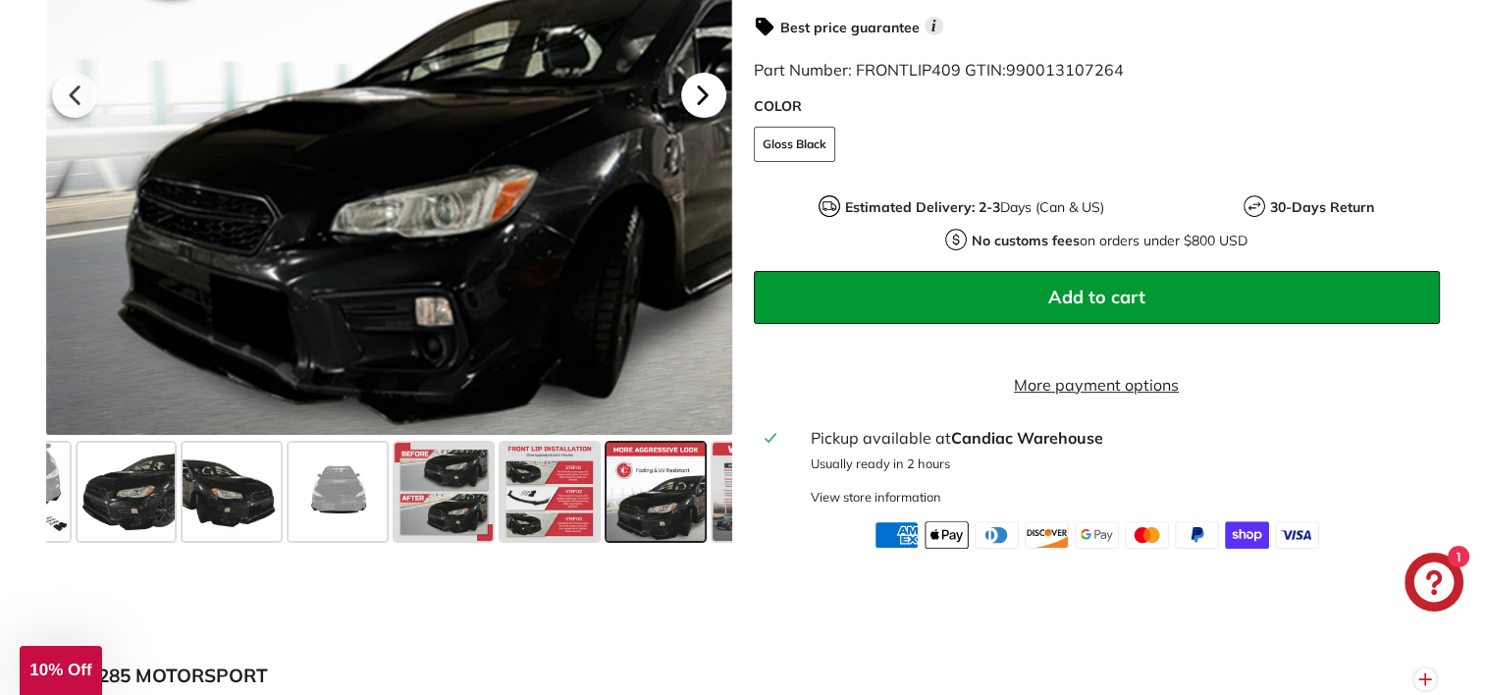
scroll to position [0, 158]
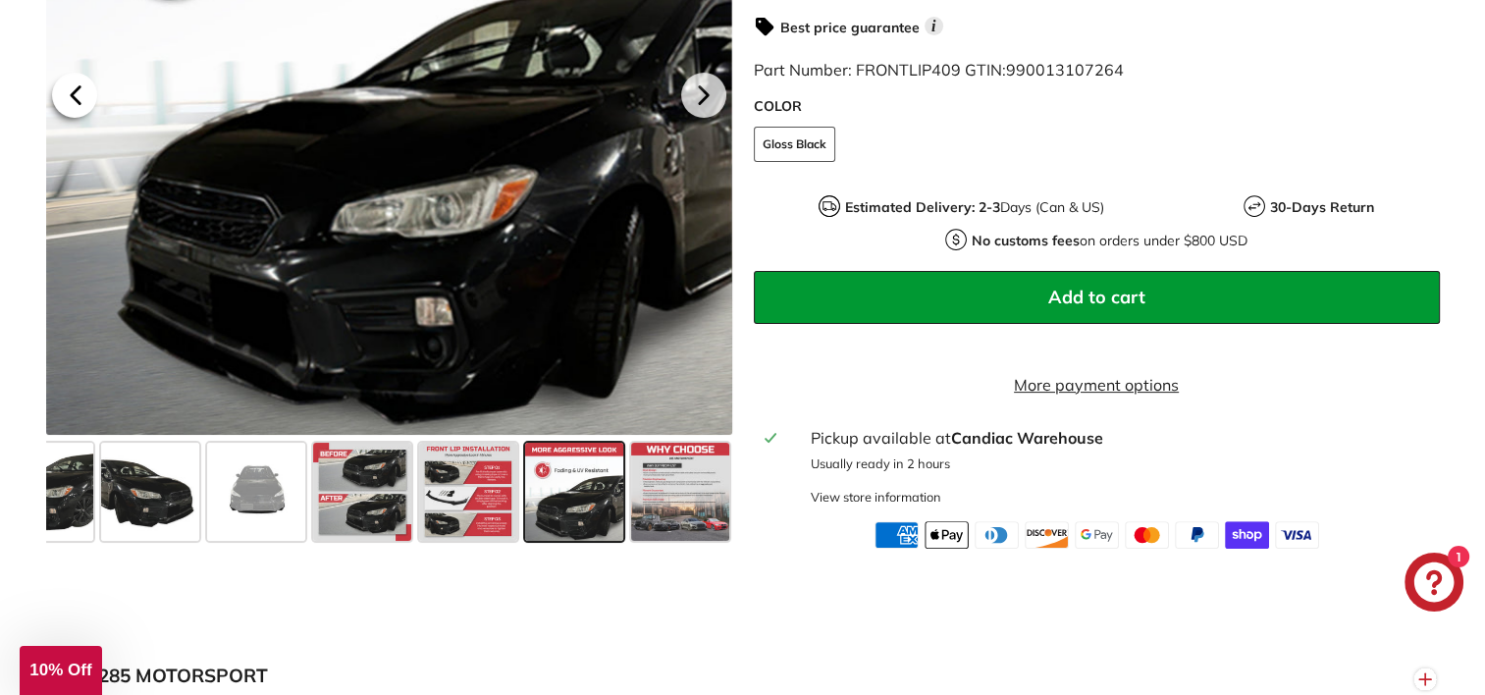
click at [83, 101] on icon at bounding box center [75, 95] width 45 height 45
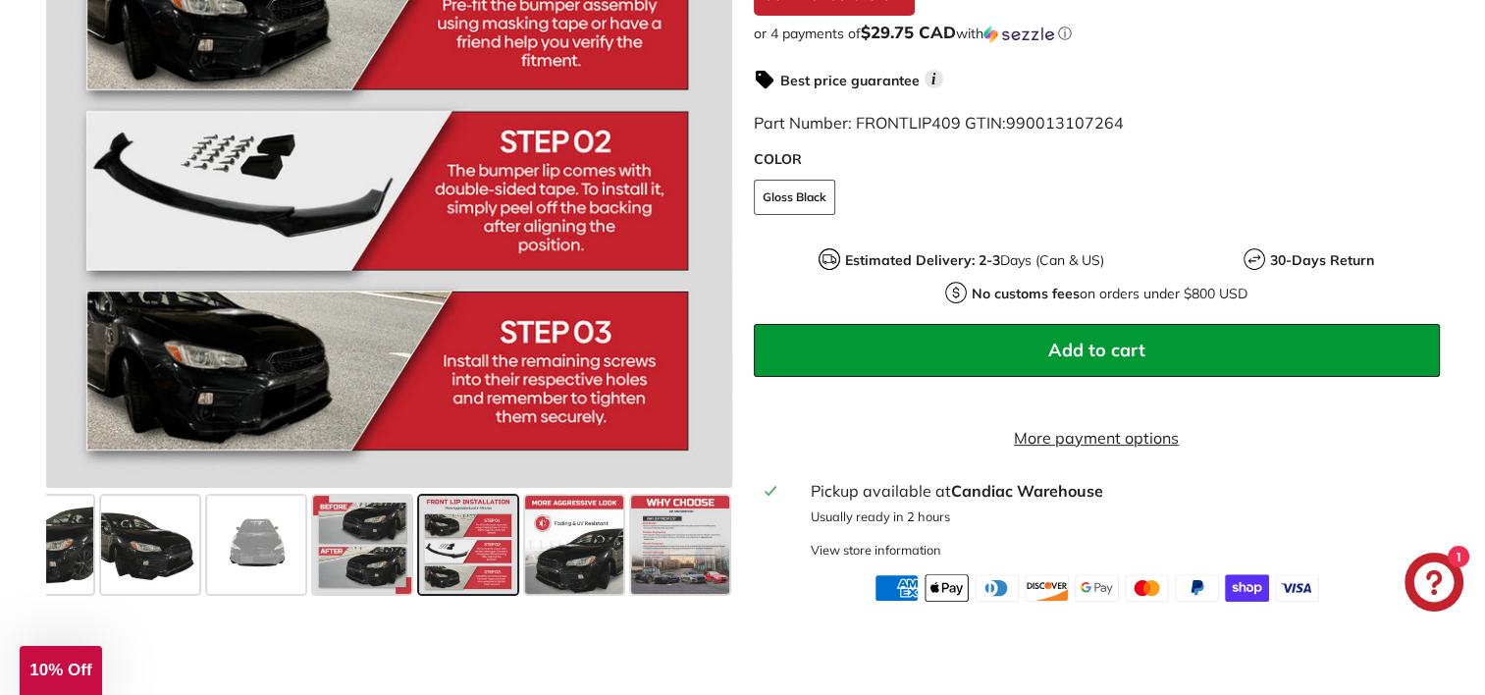
scroll to position [491, 0]
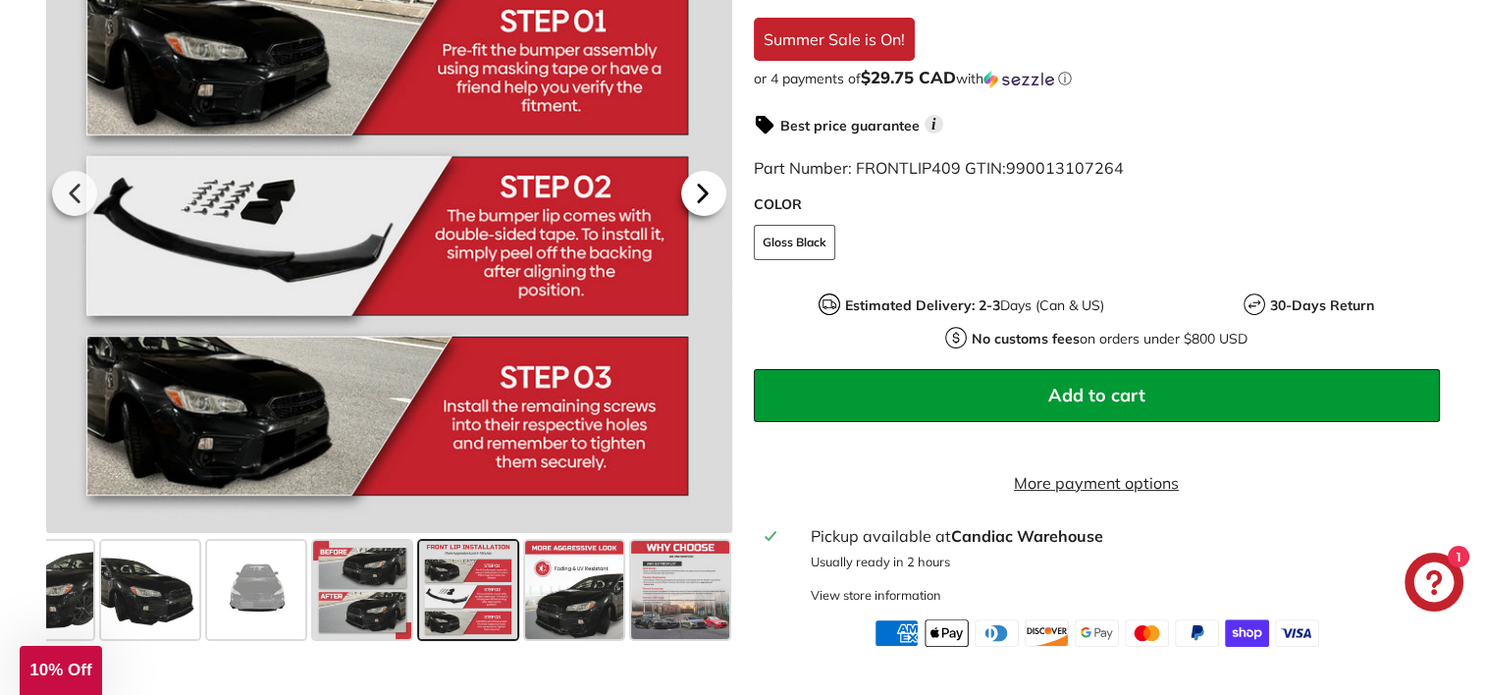
click at [706, 216] on icon at bounding box center [702, 193] width 45 height 45
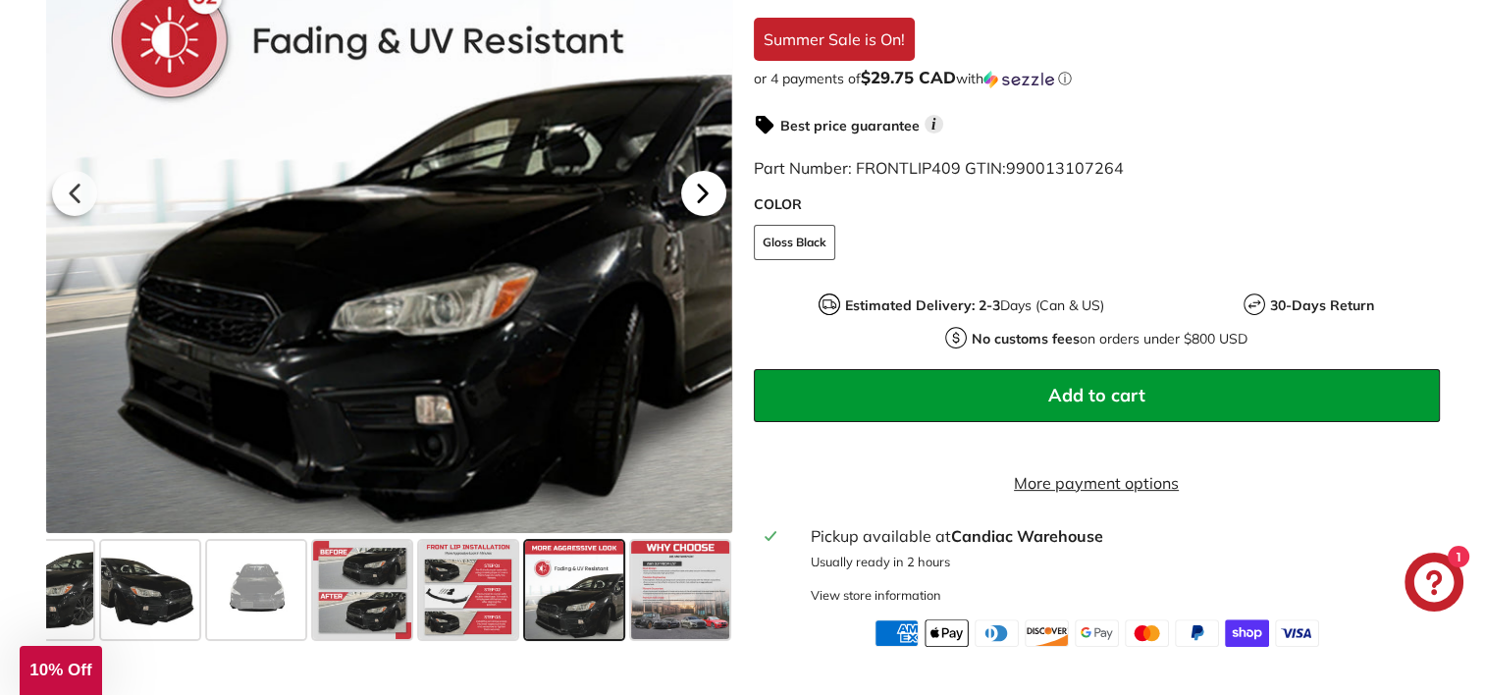
click at [706, 216] on icon at bounding box center [702, 193] width 45 height 45
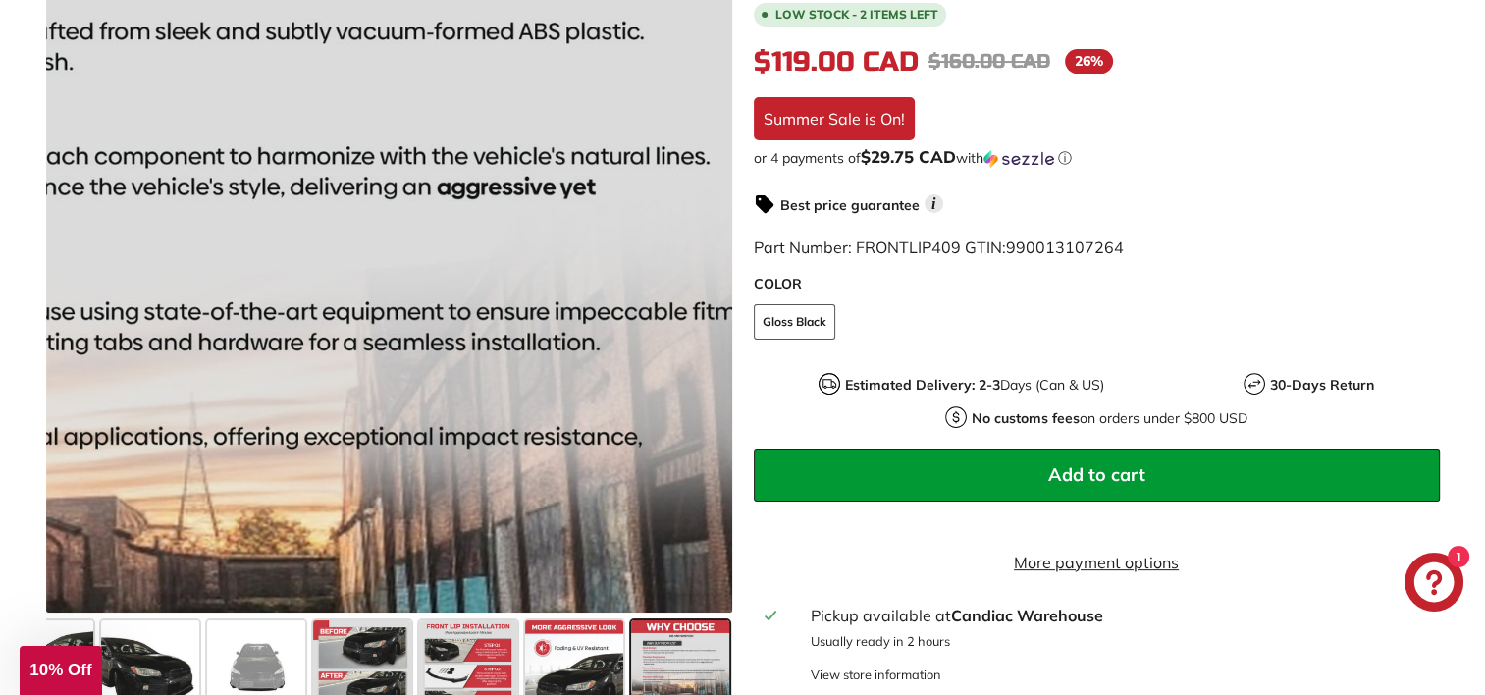
scroll to position [294, 0]
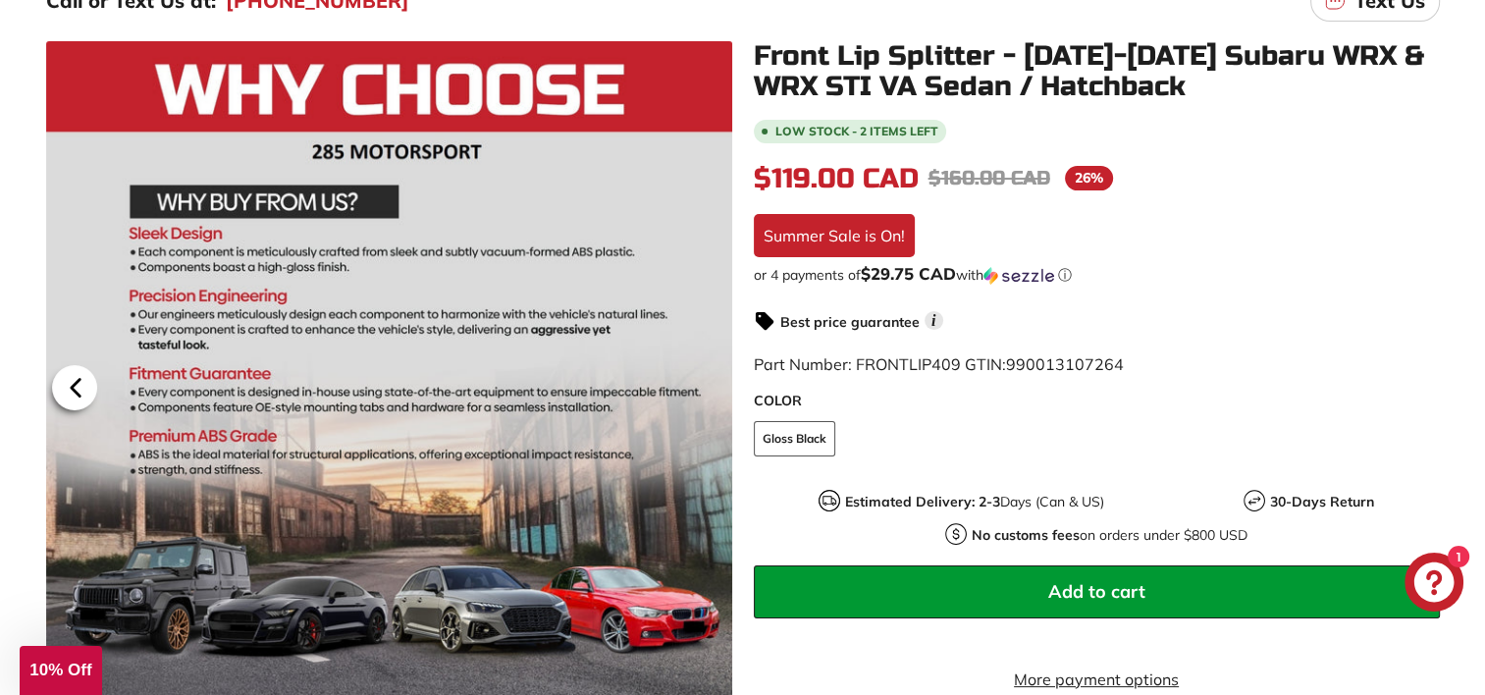
click at [71, 384] on icon at bounding box center [75, 387] width 45 height 45
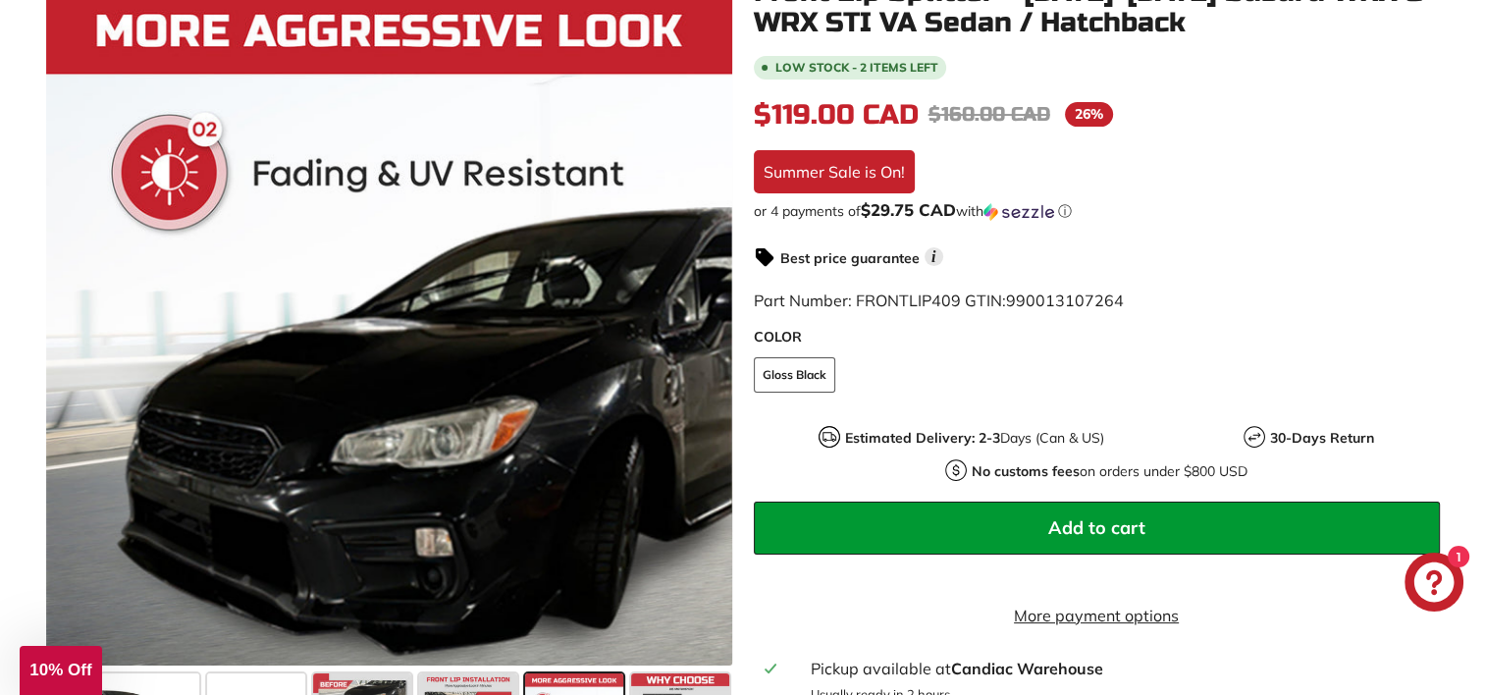
scroll to position [392, 0]
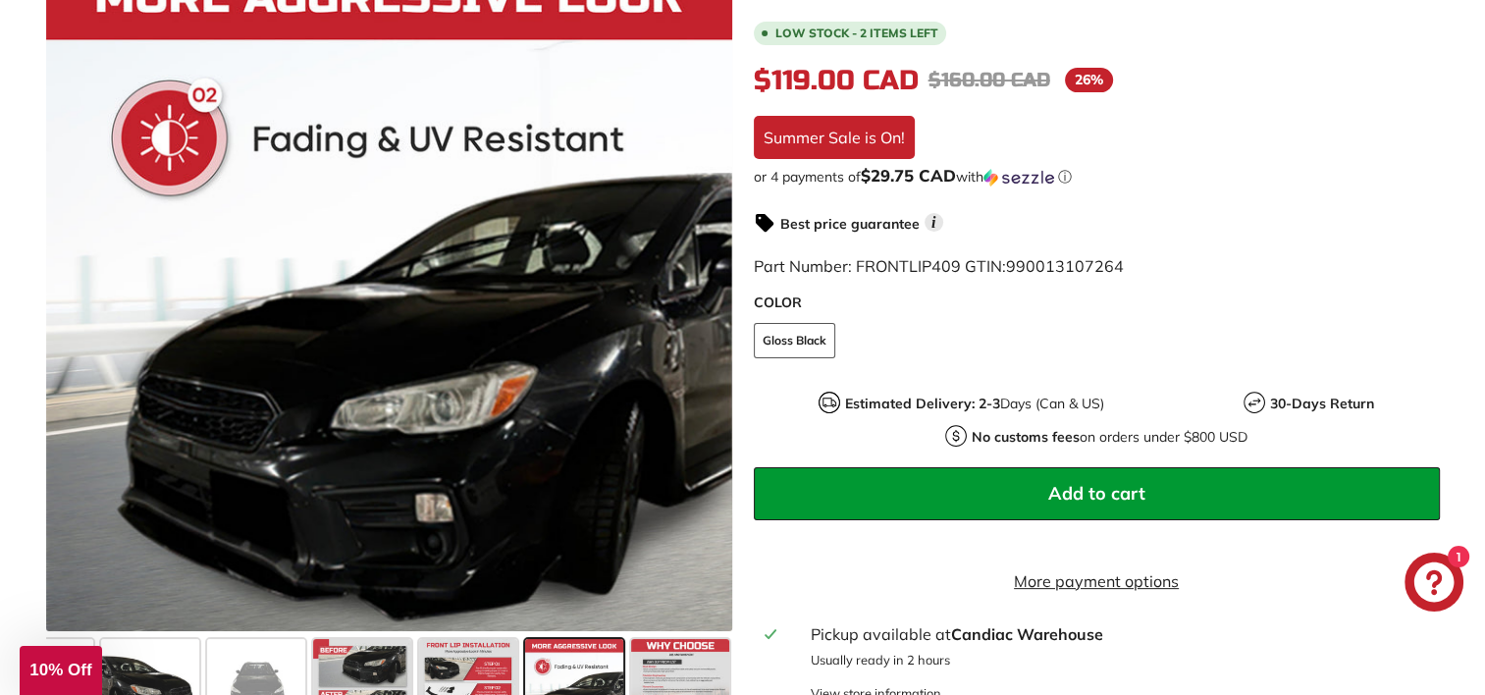
click at [82, 314] on icon at bounding box center [75, 291] width 45 height 45
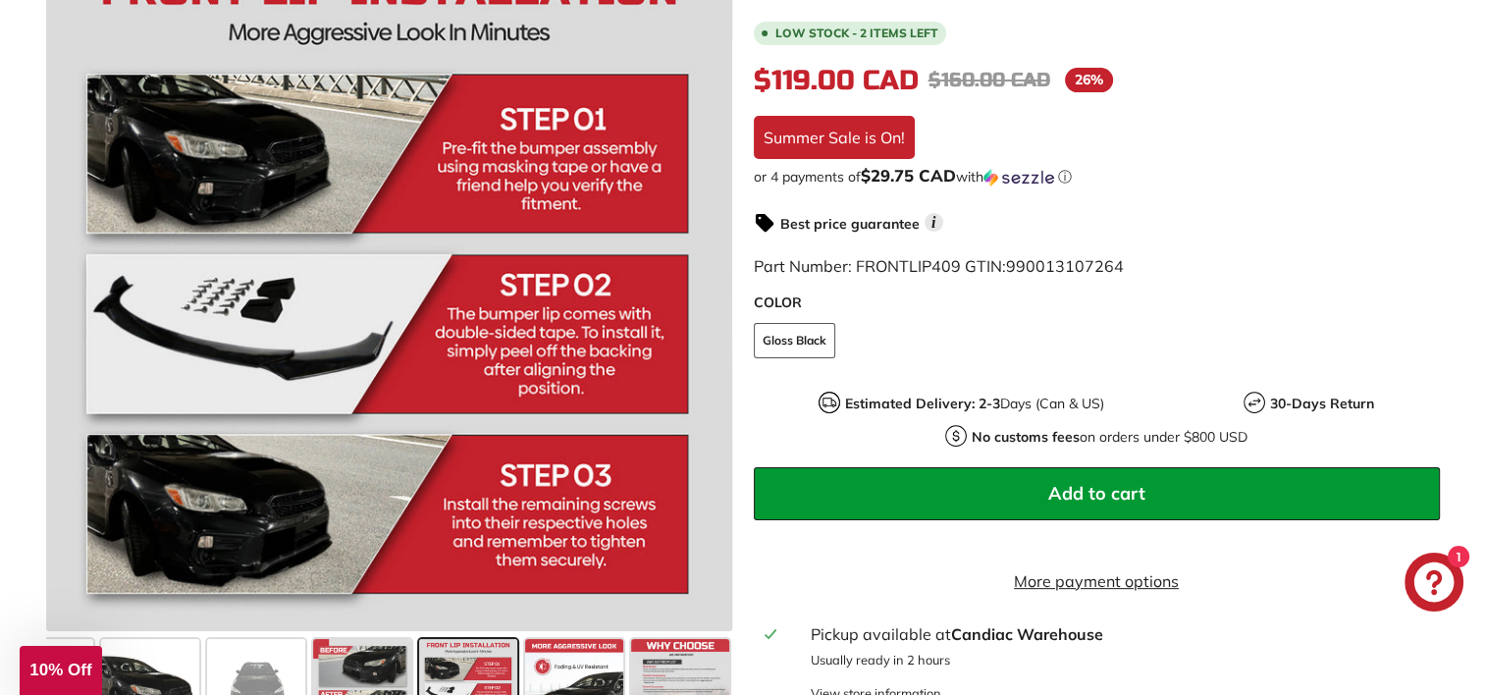
click at [82, 314] on icon at bounding box center [75, 291] width 45 height 45
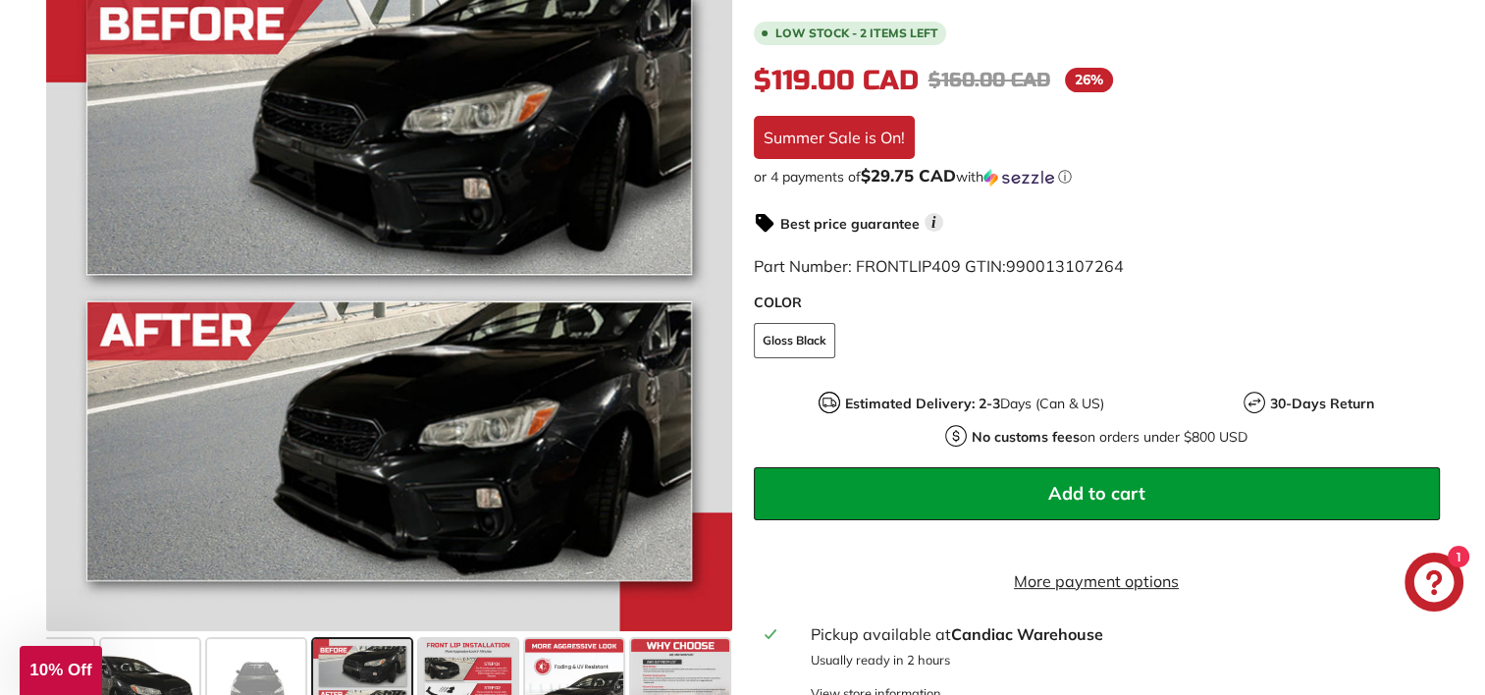
click at [71, 313] on icon at bounding box center [75, 291] width 45 height 45
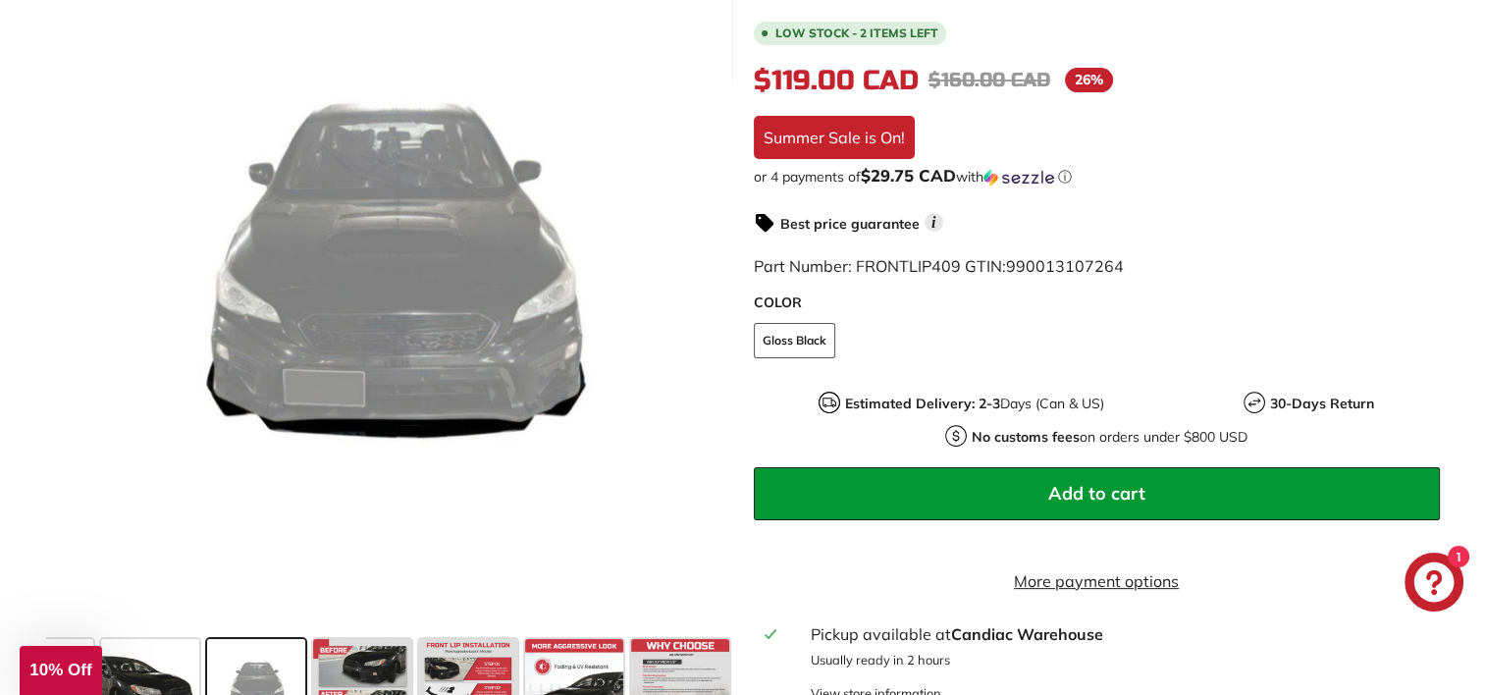
click at [72, 313] on icon at bounding box center [75, 291] width 45 height 45
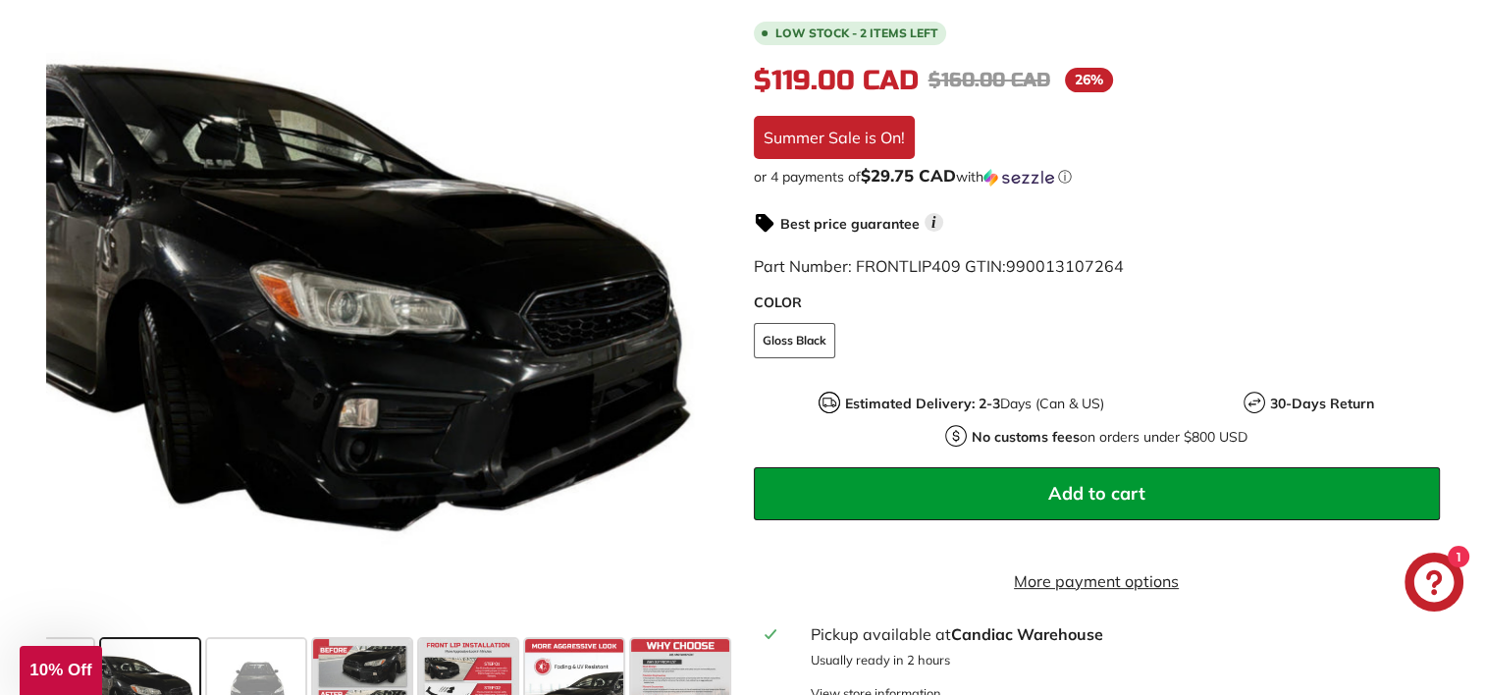
click at [73, 299] on icon at bounding box center [75, 291] width 8 height 17
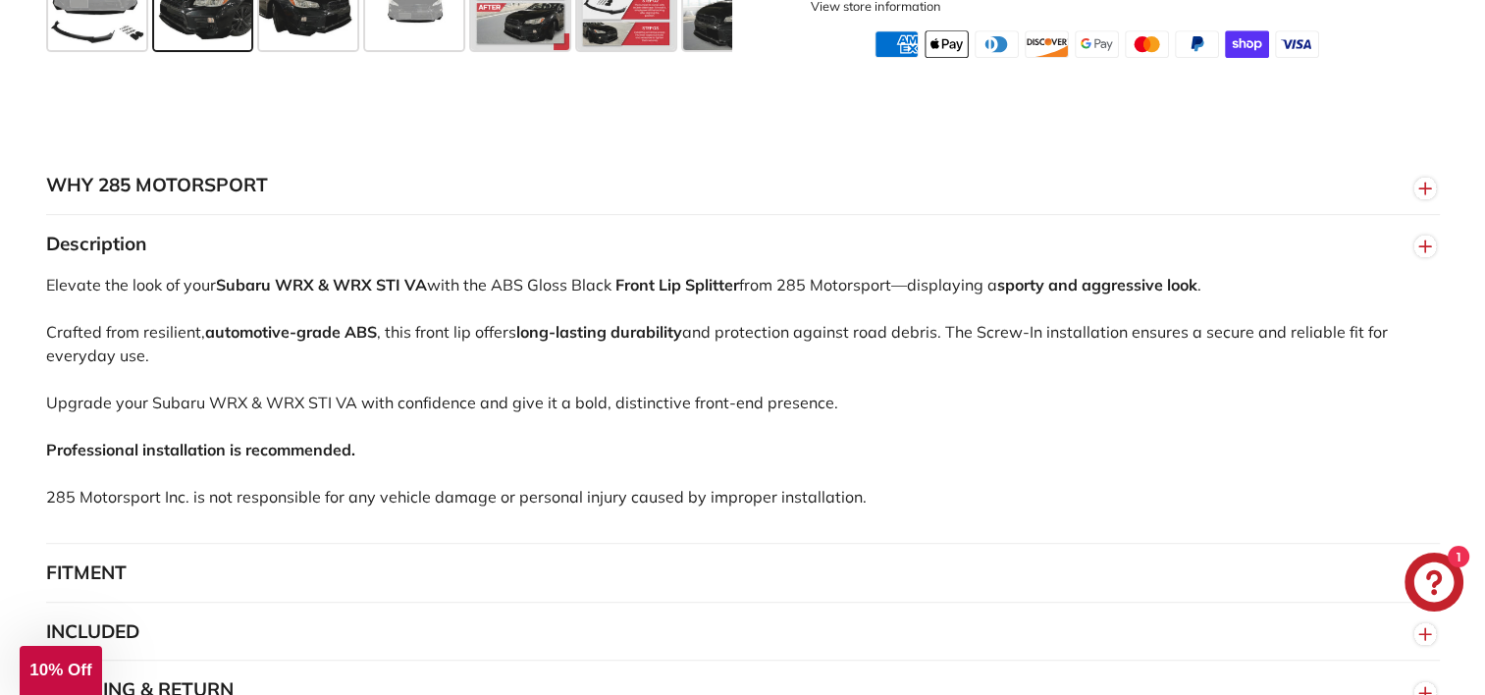
scroll to position [1374, 0]
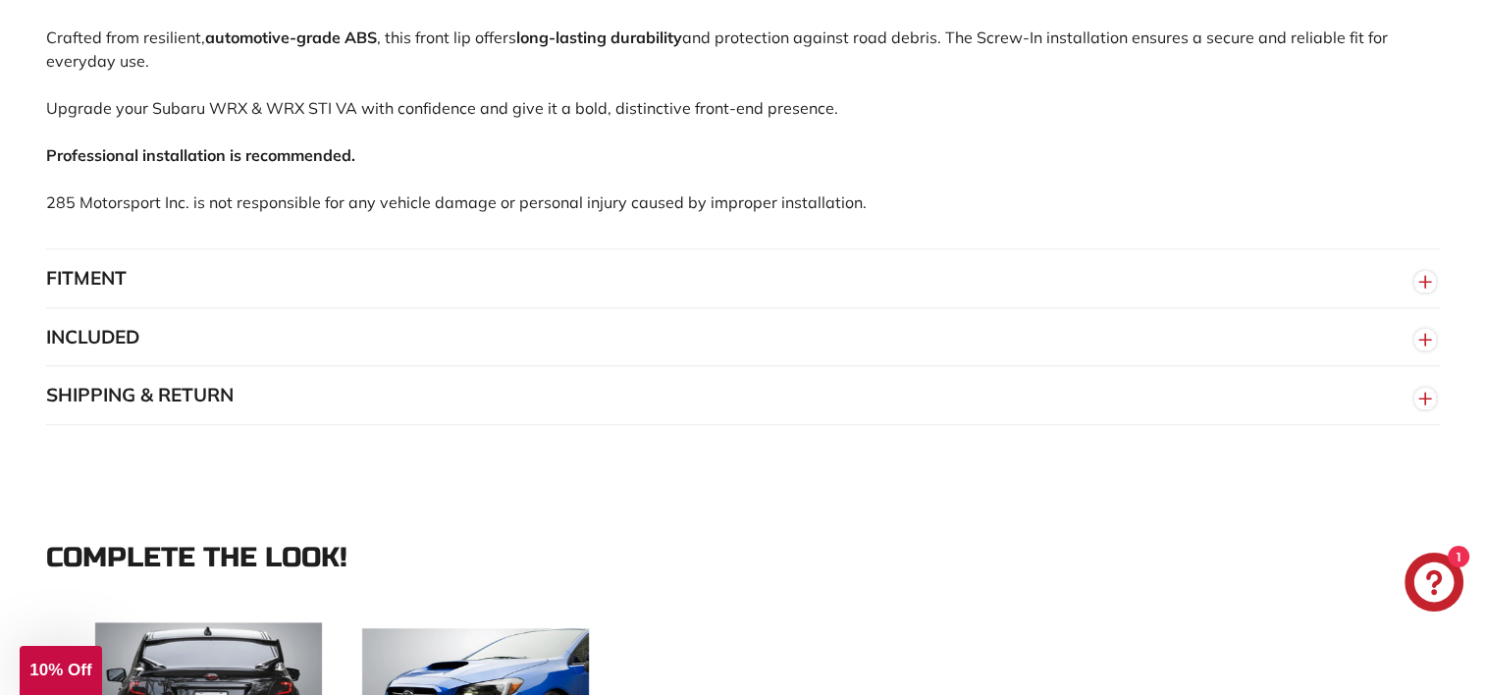
click at [39, 279] on div "WHY 285 MOTORSPORT «We bring more to the table than our competitors and we’re c…" at bounding box center [743, 143] width 1472 height 563
click at [95, 294] on button "FITMENT" at bounding box center [742, 278] width 1393 height 59
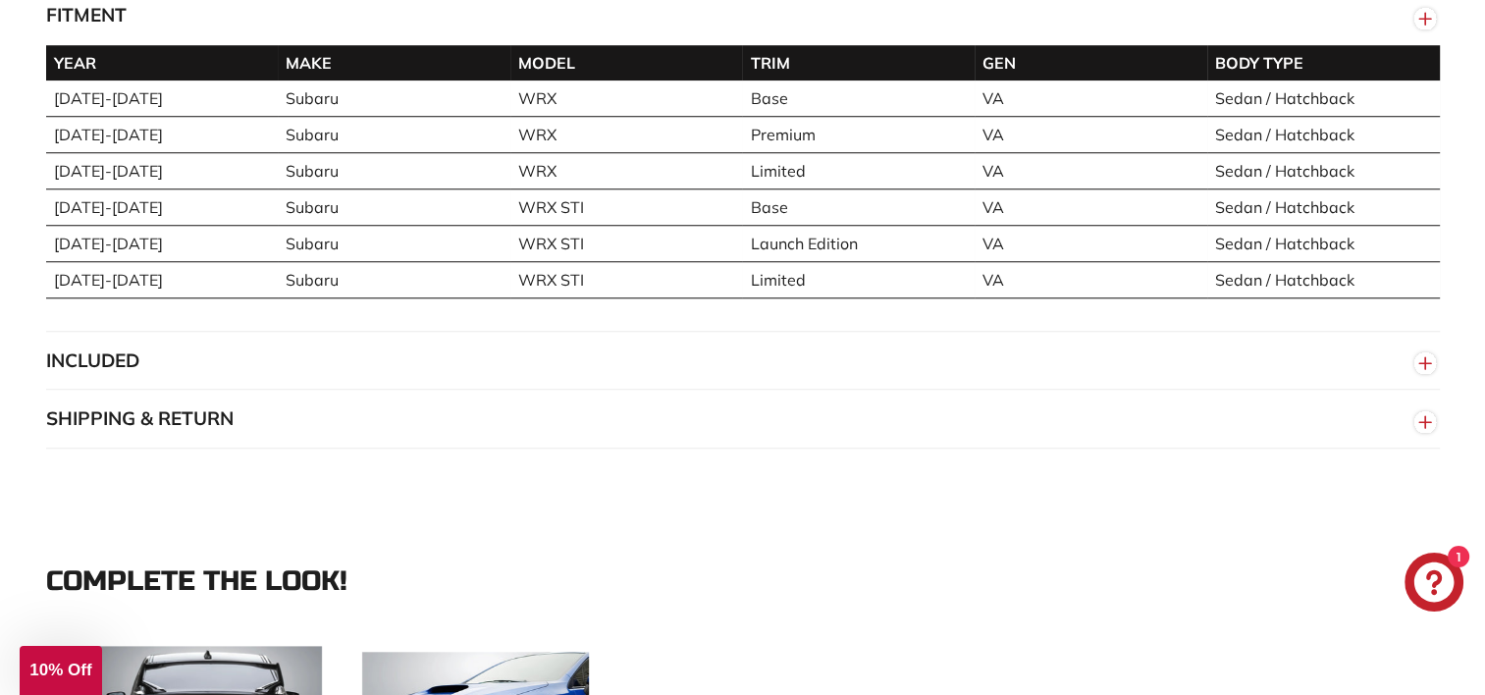
scroll to position [1668, 0]
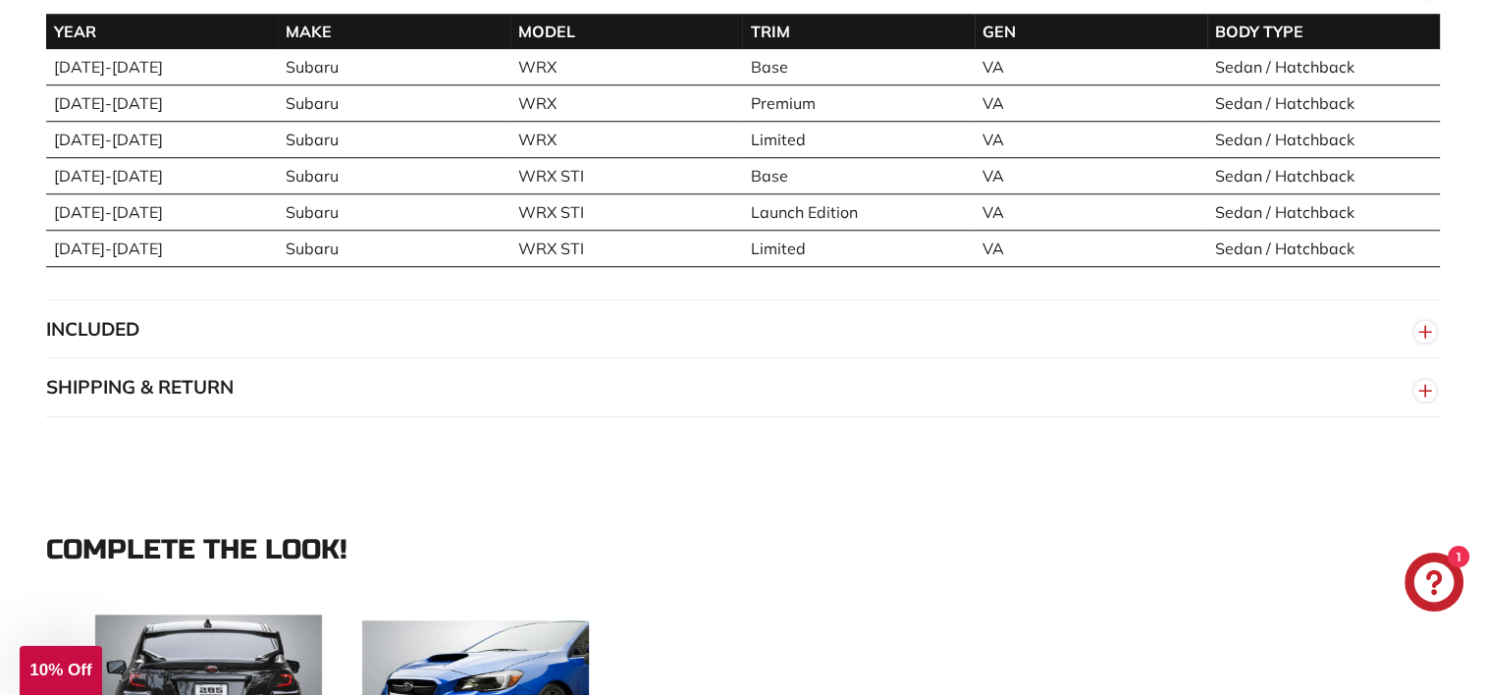
click at [169, 330] on button "INCLUDED" at bounding box center [742, 329] width 1393 height 59
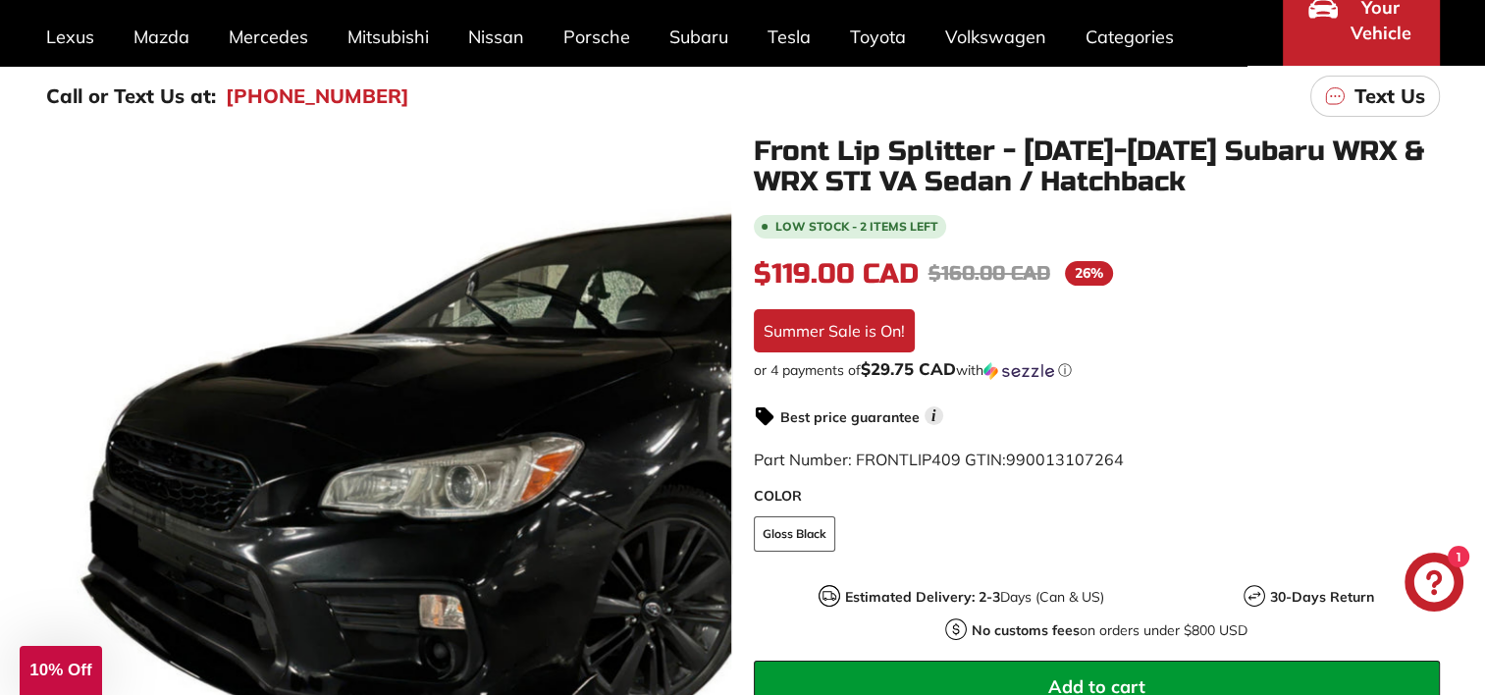
scroll to position [0, 0]
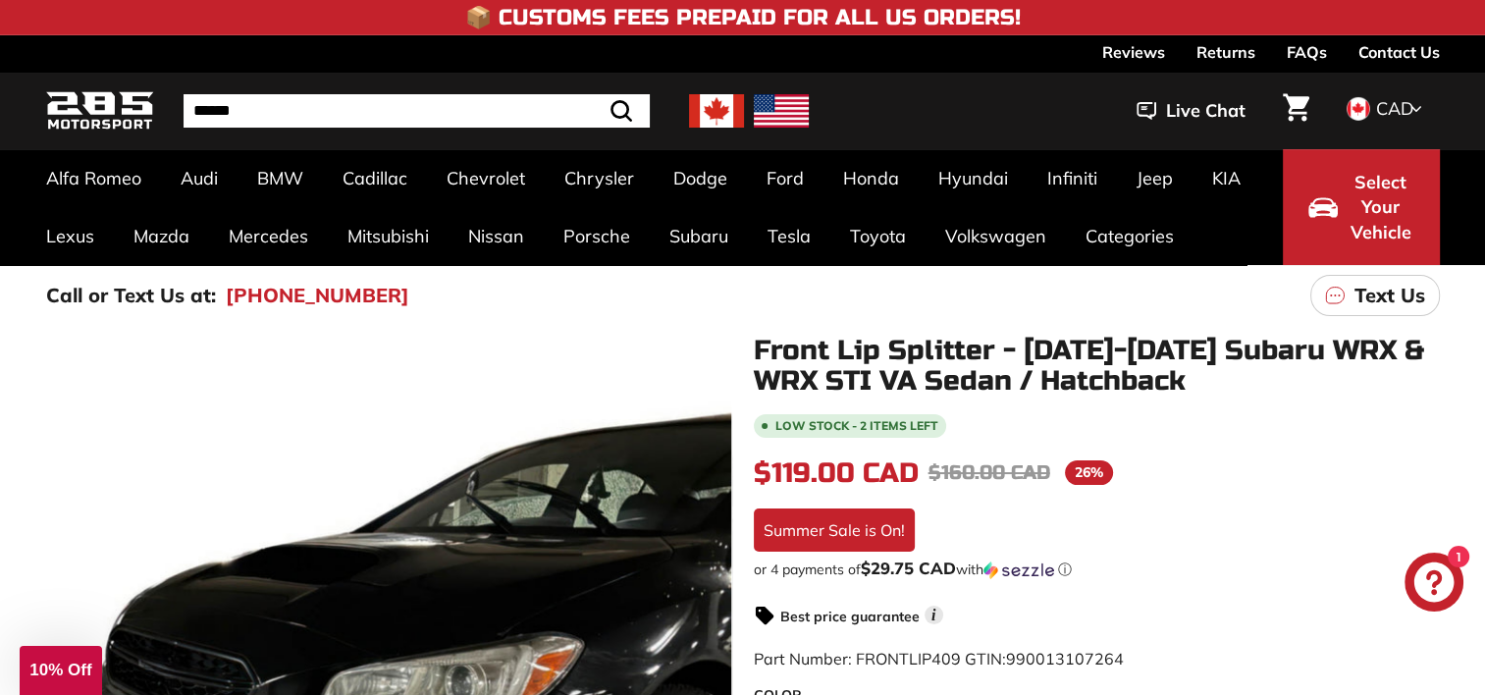
click at [1413, 52] on link "Contact Us" at bounding box center [1398, 51] width 81 height 33
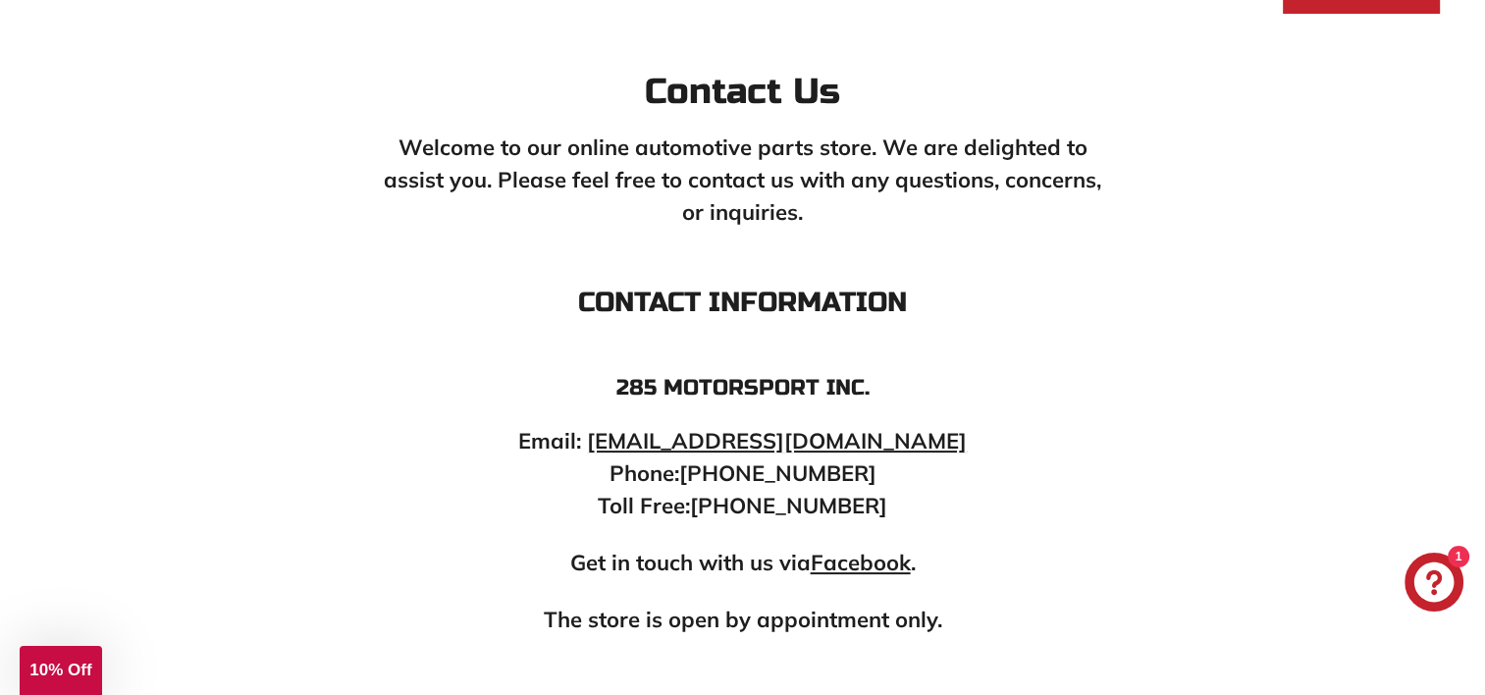
scroll to position [294, 0]
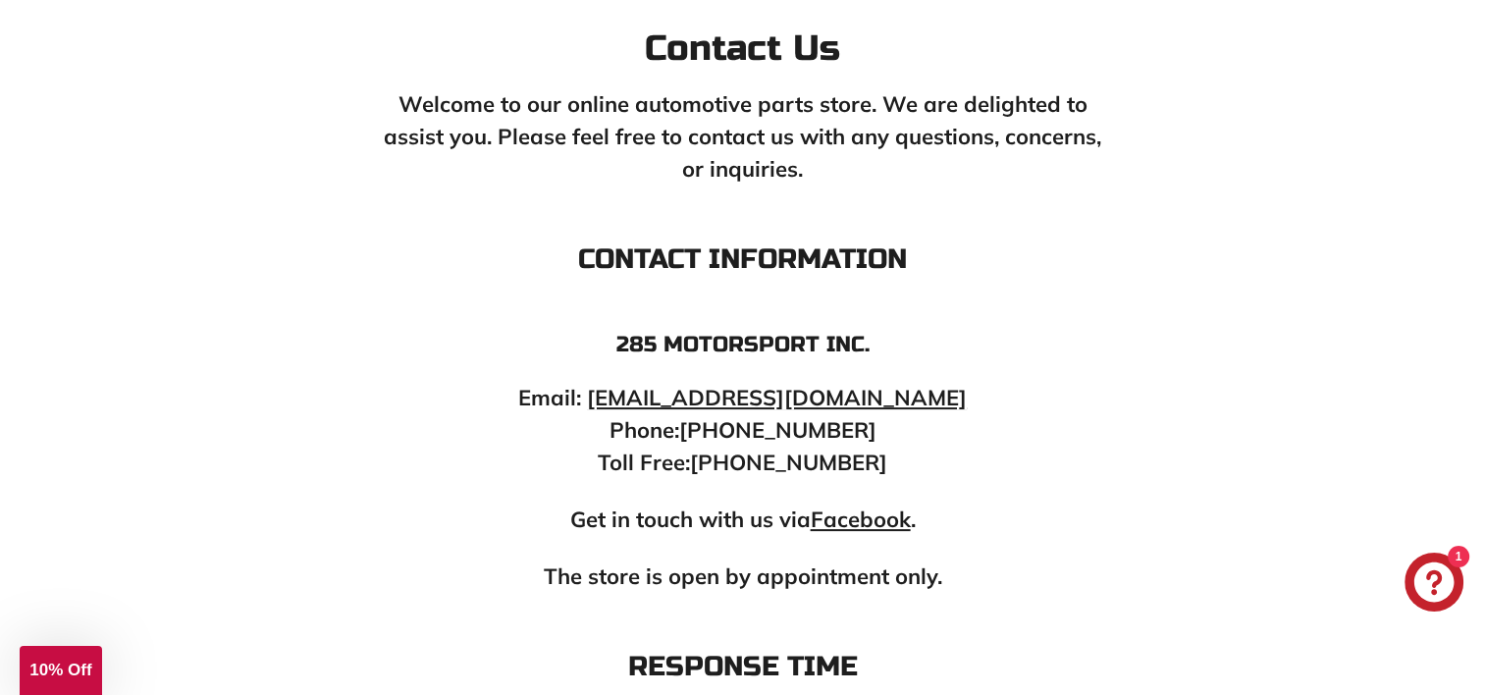
click at [804, 401] on link "info@285motorsport.com" at bounding box center [777, 397] width 380 height 27
drag, startPoint x: 631, startPoint y: 392, endPoint x: 837, endPoint y: 396, distance: 206.1
click at [837, 396] on p "Email: info@285motorsport.com Phone: (450) 363-1557 Toll Free: 1-877-513-3094" at bounding box center [743, 430] width 726 height 97
drag, startPoint x: 837, startPoint y: 396, endPoint x: 1082, endPoint y: 399, distance: 245.3
click at [1082, 399] on p "Email: info@285motorsport.com Phone: (450) 363-1557 Toll Free: 1-877-513-3094" at bounding box center [743, 430] width 726 height 97
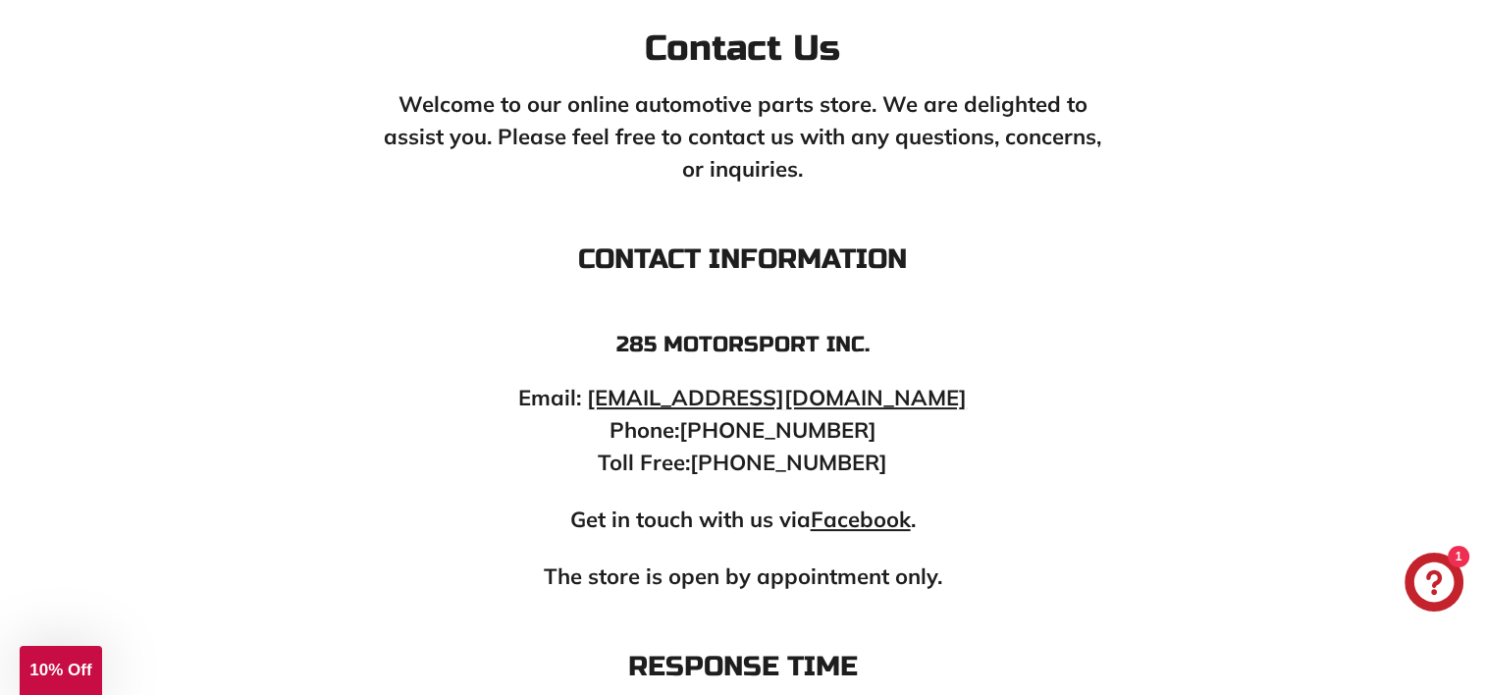
drag, startPoint x: 981, startPoint y: 413, endPoint x: 760, endPoint y: 398, distance: 221.3
click at [760, 398] on p "Email: info@285motorsport.com Phone: (450) 363-1557 Toll Free: 1-877-513-3094" at bounding box center [743, 430] width 726 height 97
drag, startPoint x: 760, startPoint y: 398, endPoint x: 929, endPoint y: 415, distance: 169.6
click at [929, 415] on p "Email: info@285motorsport.com Phone: (450) 363-1557 Toll Free: 1-877-513-3094" at bounding box center [743, 430] width 726 height 97
click at [915, 395] on p "Email: info@285motorsport.com Phone: (450) 363-1557 Toll Free: 1-877-513-3094" at bounding box center [743, 430] width 726 height 97
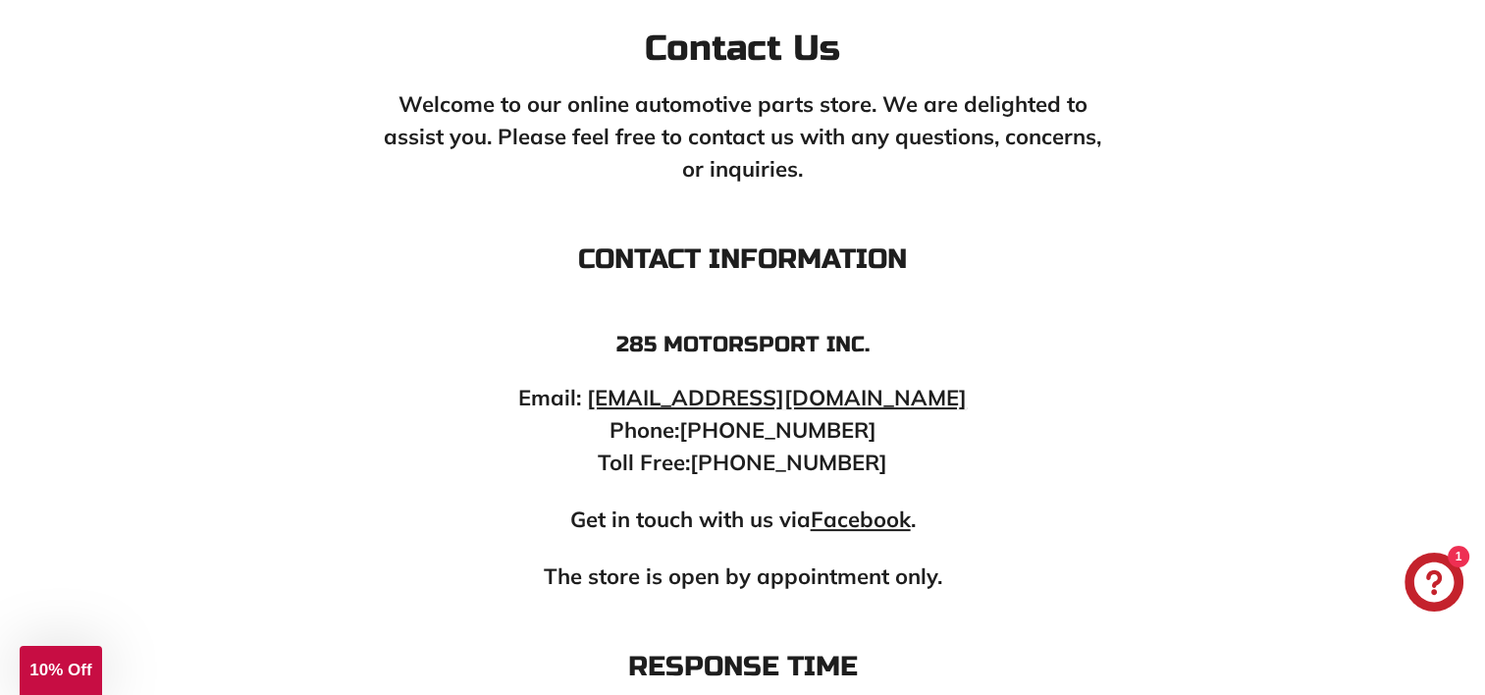
drag, startPoint x: 937, startPoint y: 396, endPoint x: 957, endPoint y: 395, distance: 19.6
click at [938, 396] on p "Email: info@285motorsport.com Phone: (450) 363-1557 Toll Free: 1-877-513-3094" at bounding box center [743, 430] width 726 height 97
click at [1036, 382] on p "Email: info@285motorsport.com Phone: (450) 363-1557 Toll Free: 1-877-513-3094" at bounding box center [743, 430] width 726 height 97
click at [959, 400] on p "Email: info@285motorsport.com Phone: (450) 363-1557 Toll Free: 1-877-513-3094" at bounding box center [743, 430] width 726 height 97
drag, startPoint x: 910, startPoint y: 395, endPoint x: 645, endPoint y: 394, distance: 264.9
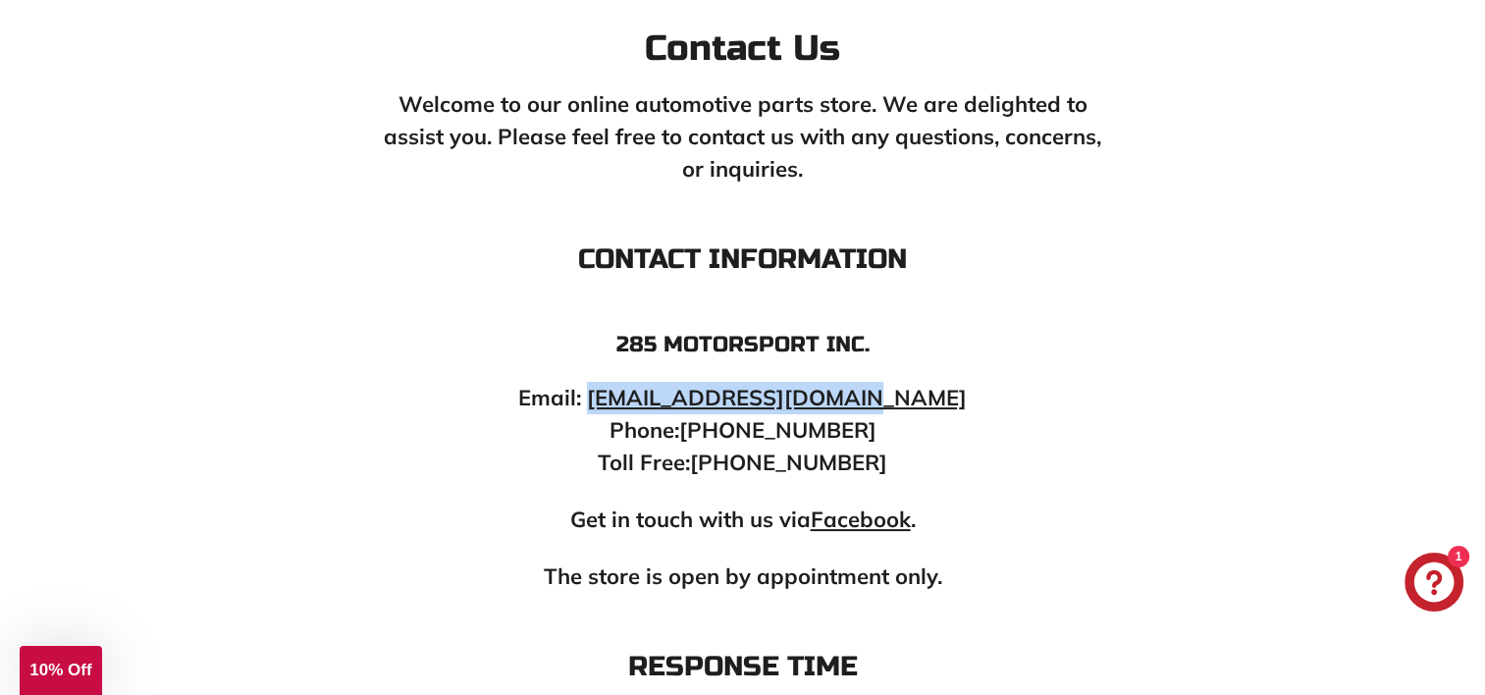
click at [645, 394] on p "Email: info@285motorsport.com Phone: (450) 363-1557 Toll Free: 1-877-513-3094" at bounding box center [743, 430] width 726 height 97
drag, startPoint x: 645, startPoint y: 394, endPoint x: 667, endPoint y: 389, distance: 23.3
copy link "info@285motorsport.com"
